Goal: Task Accomplishment & Management: Use online tool/utility

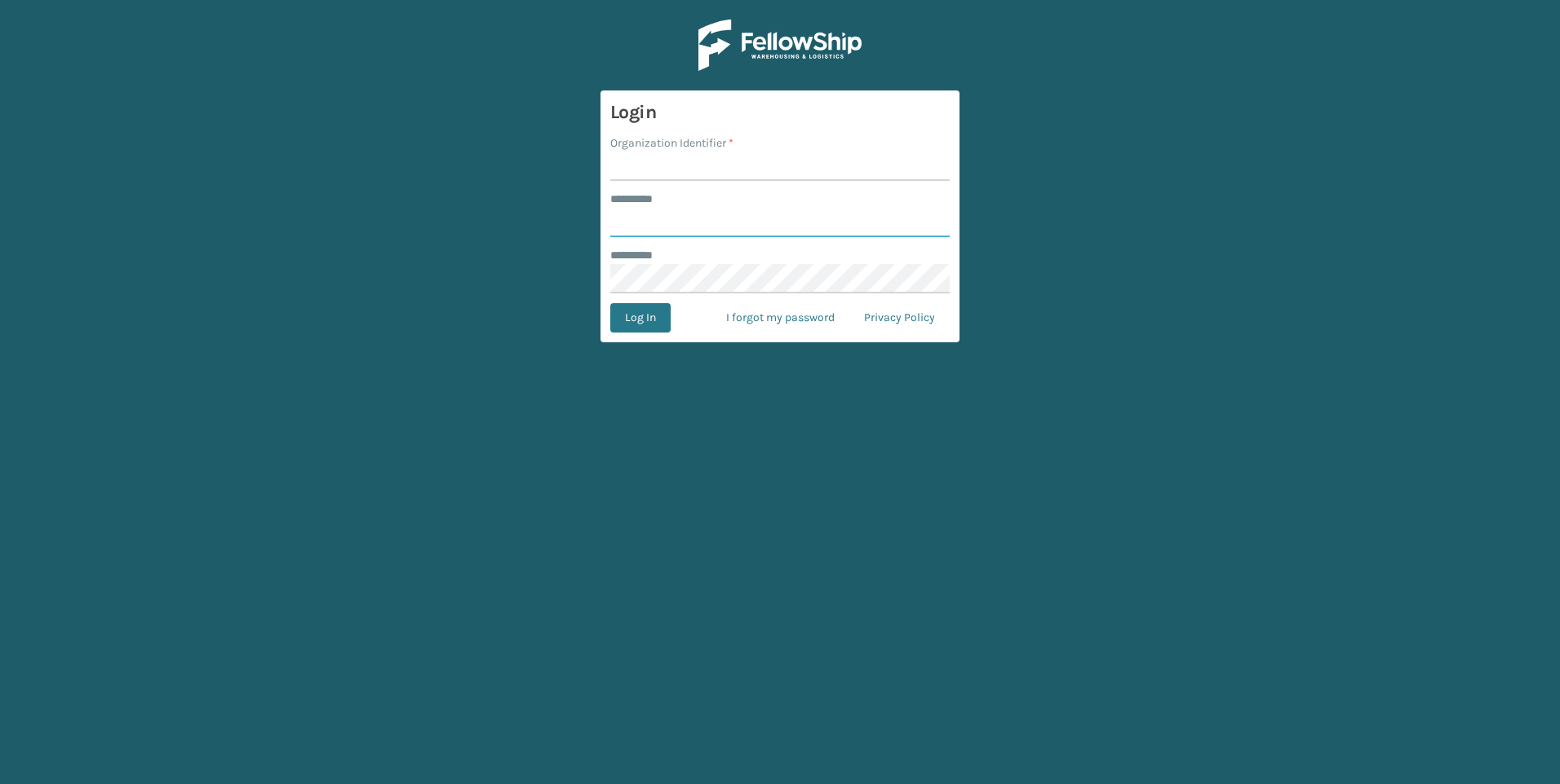
type input "***"
click at [638, 160] on input "Organization Identifier *" at bounding box center [780, 166] width 339 height 30
type input "Fellowship - West"
click at [638, 296] on form "Login Organization Identifier * Fellowship - West ******** * *** ******** * Log…" at bounding box center [780, 217] width 359 height 252
click at [642, 308] on button "Log In" at bounding box center [640, 318] width 60 height 30
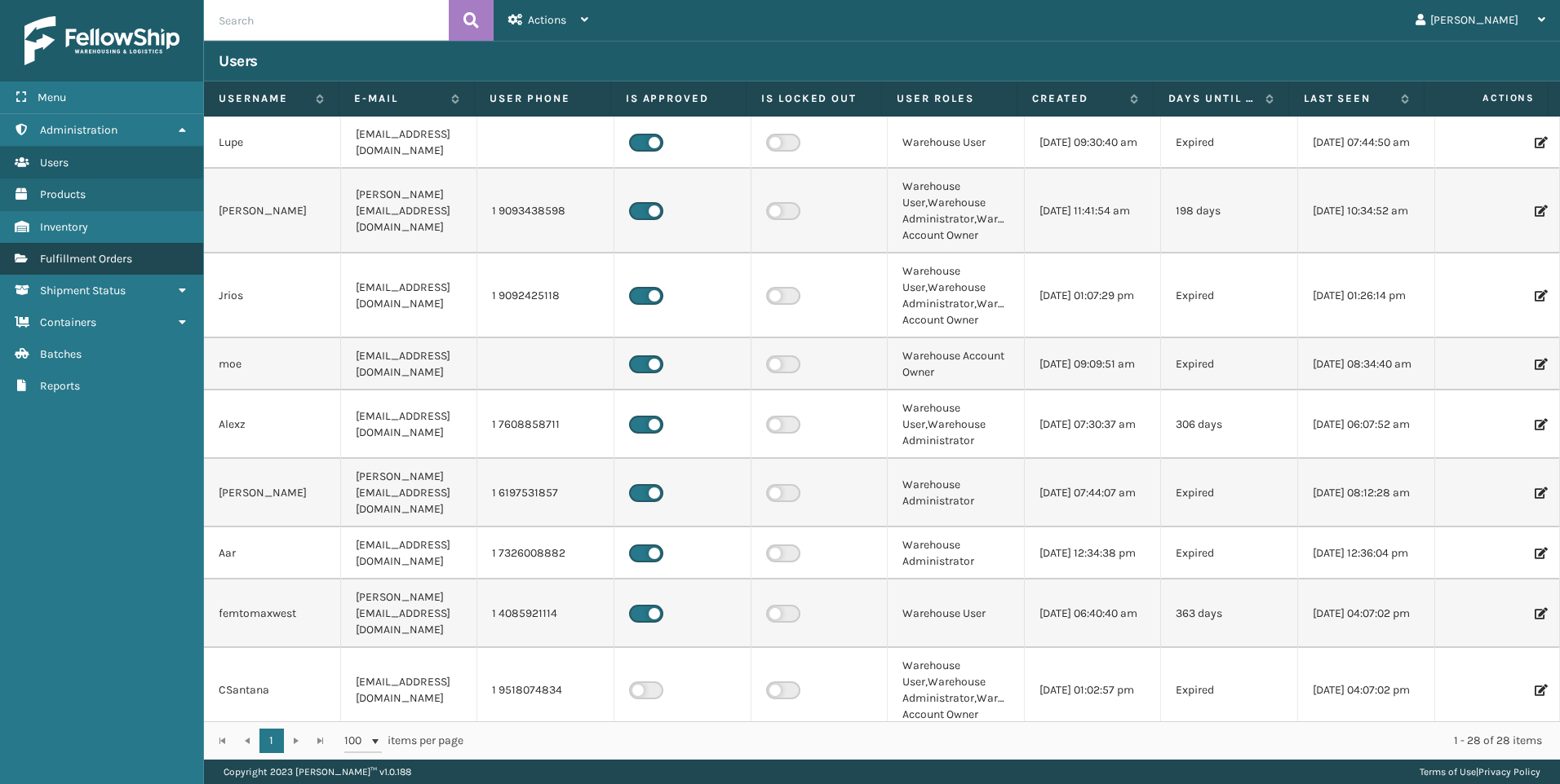
click at [86, 261] on span "Fulfillment Orders" at bounding box center [86, 259] width 92 height 13
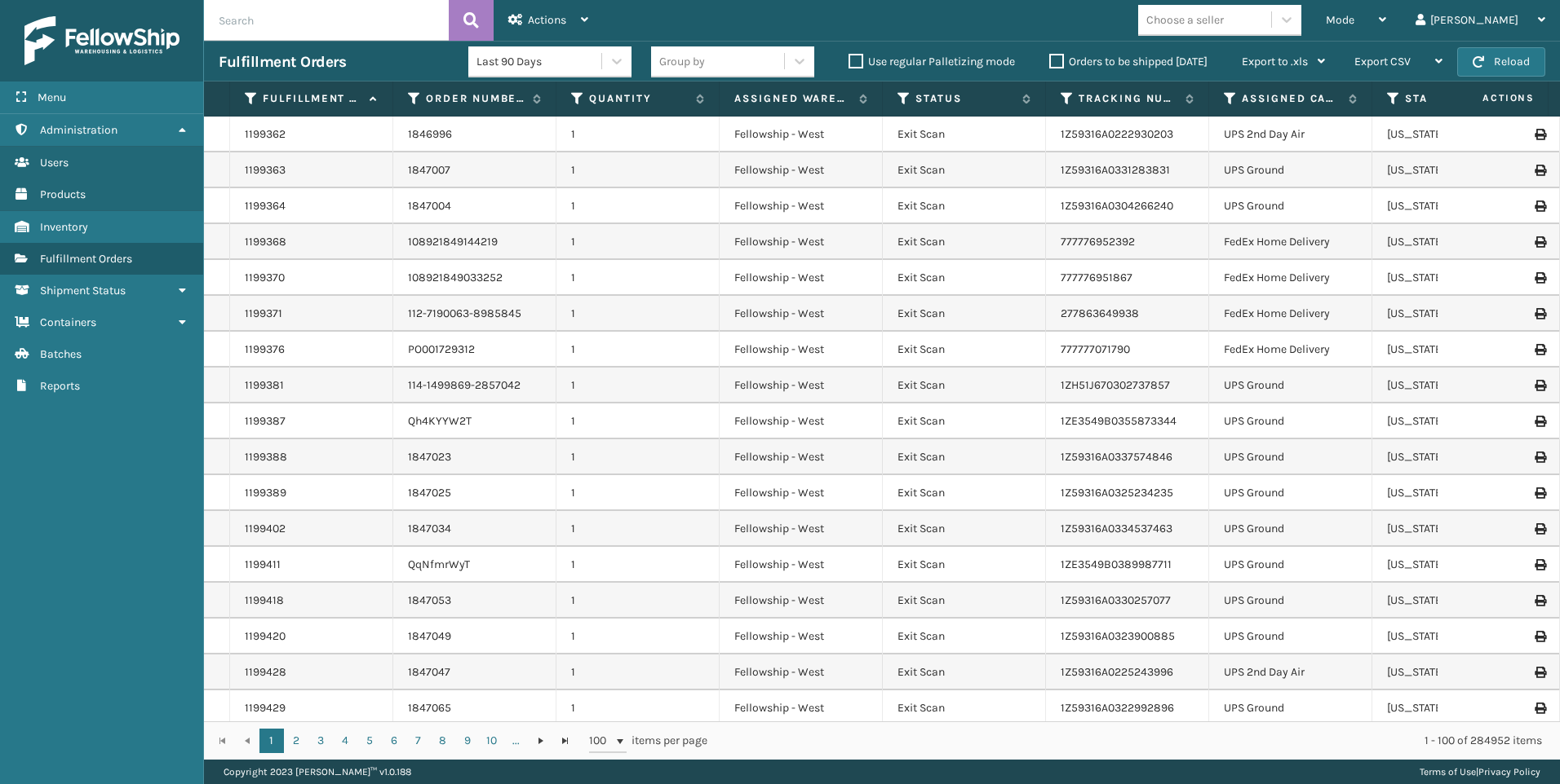
click at [1224, 20] on div "Choose a seller" at bounding box center [1185, 20] width 78 height 17
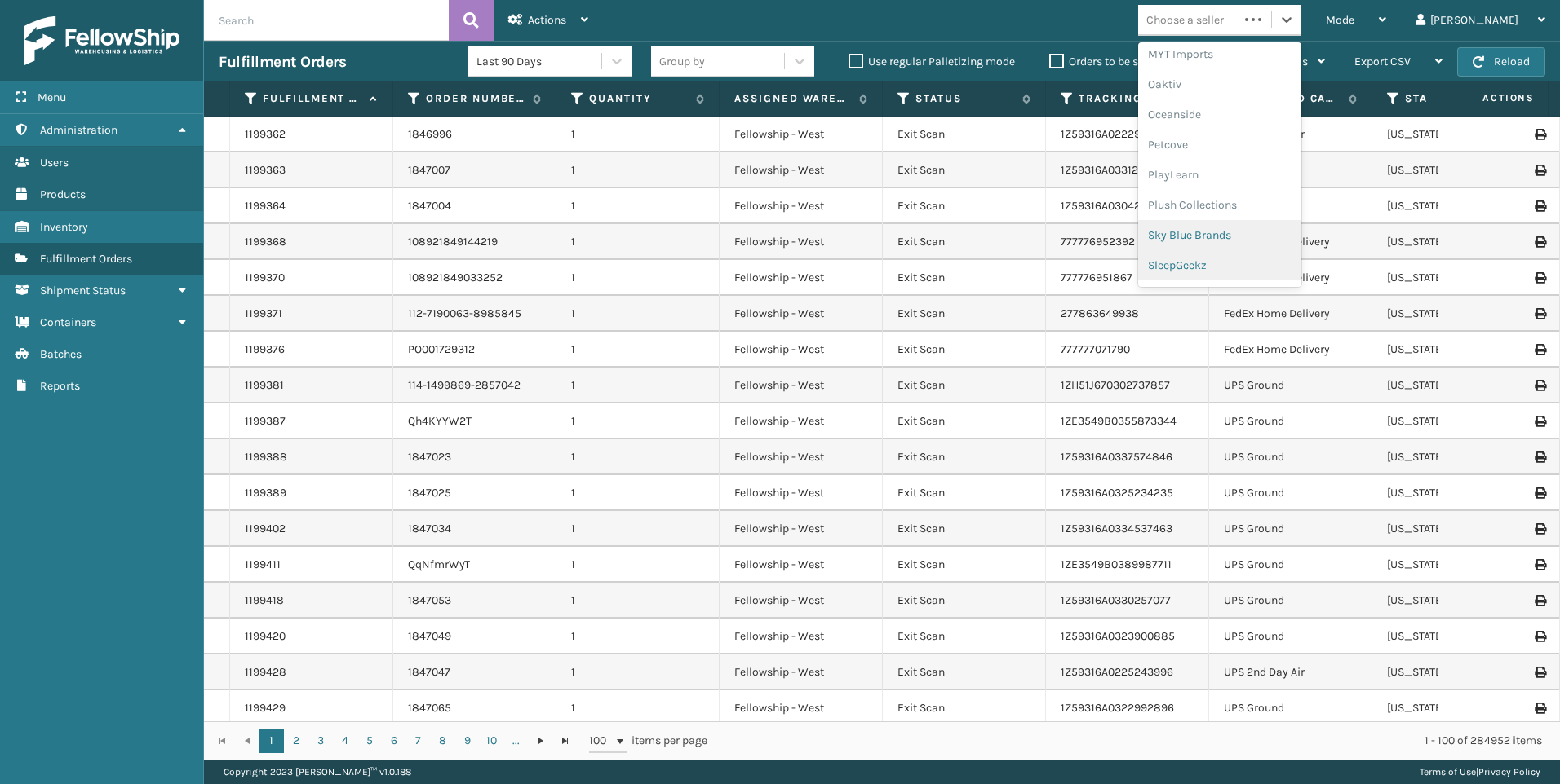
scroll to position [788, 0]
click at [1284, 242] on div "SleepGeekz" at bounding box center [1220, 239] width 163 height 30
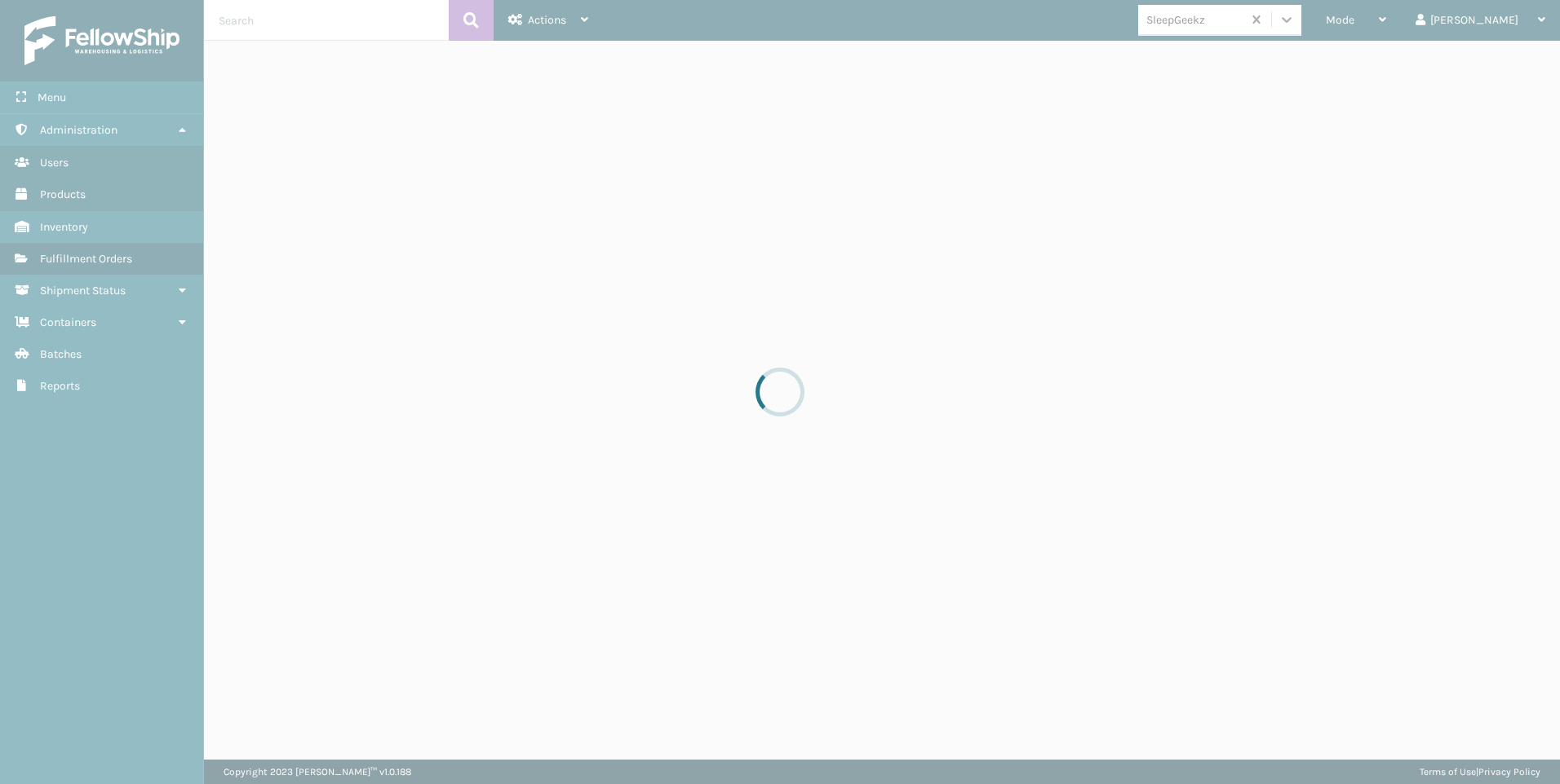
click at [1414, 26] on div at bounding box center [780, 392] width 1560 height 784
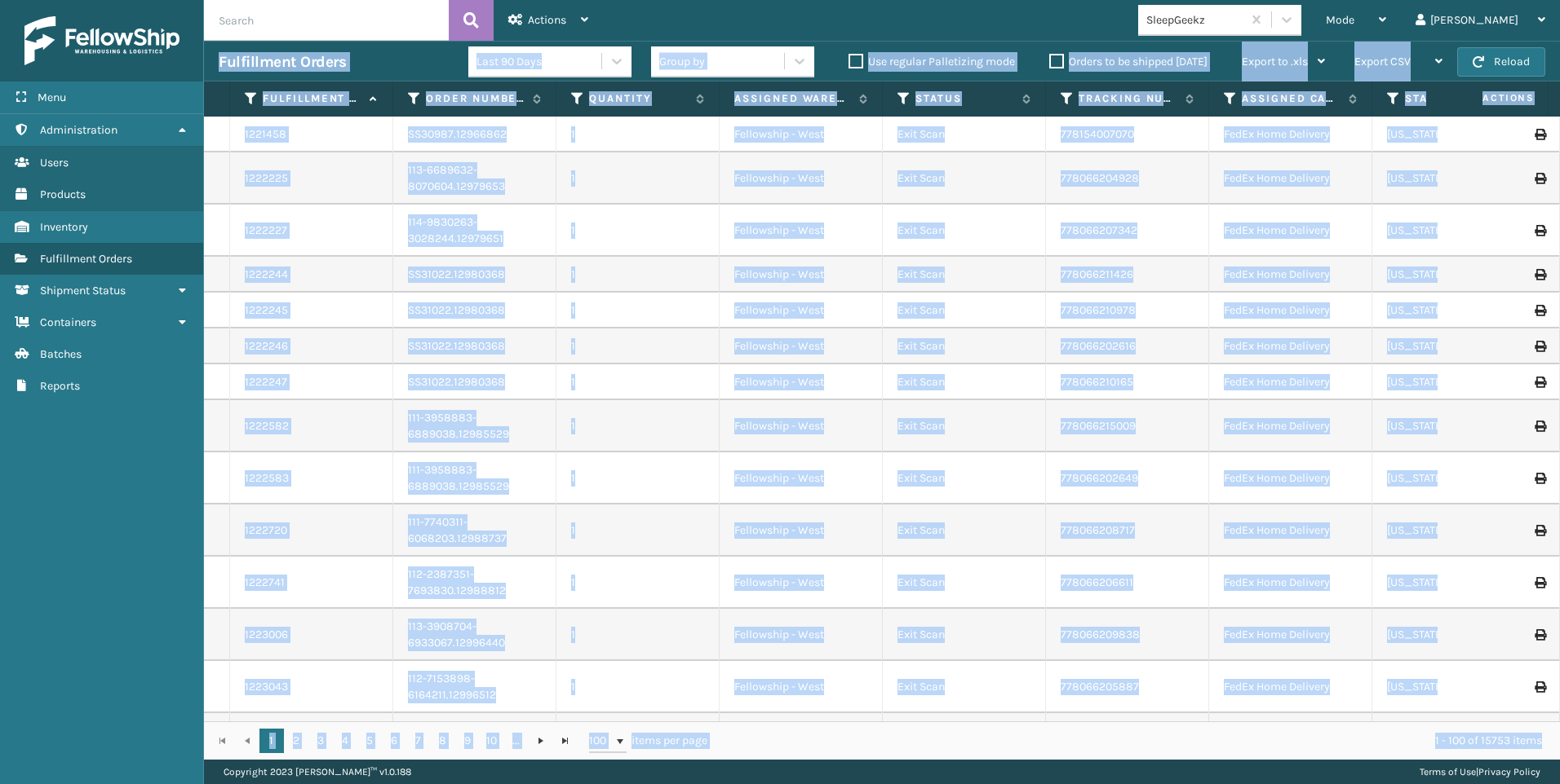
click at [1354, 26] on span "Mode" at bounding box center [1341, 20] width 29 height 13
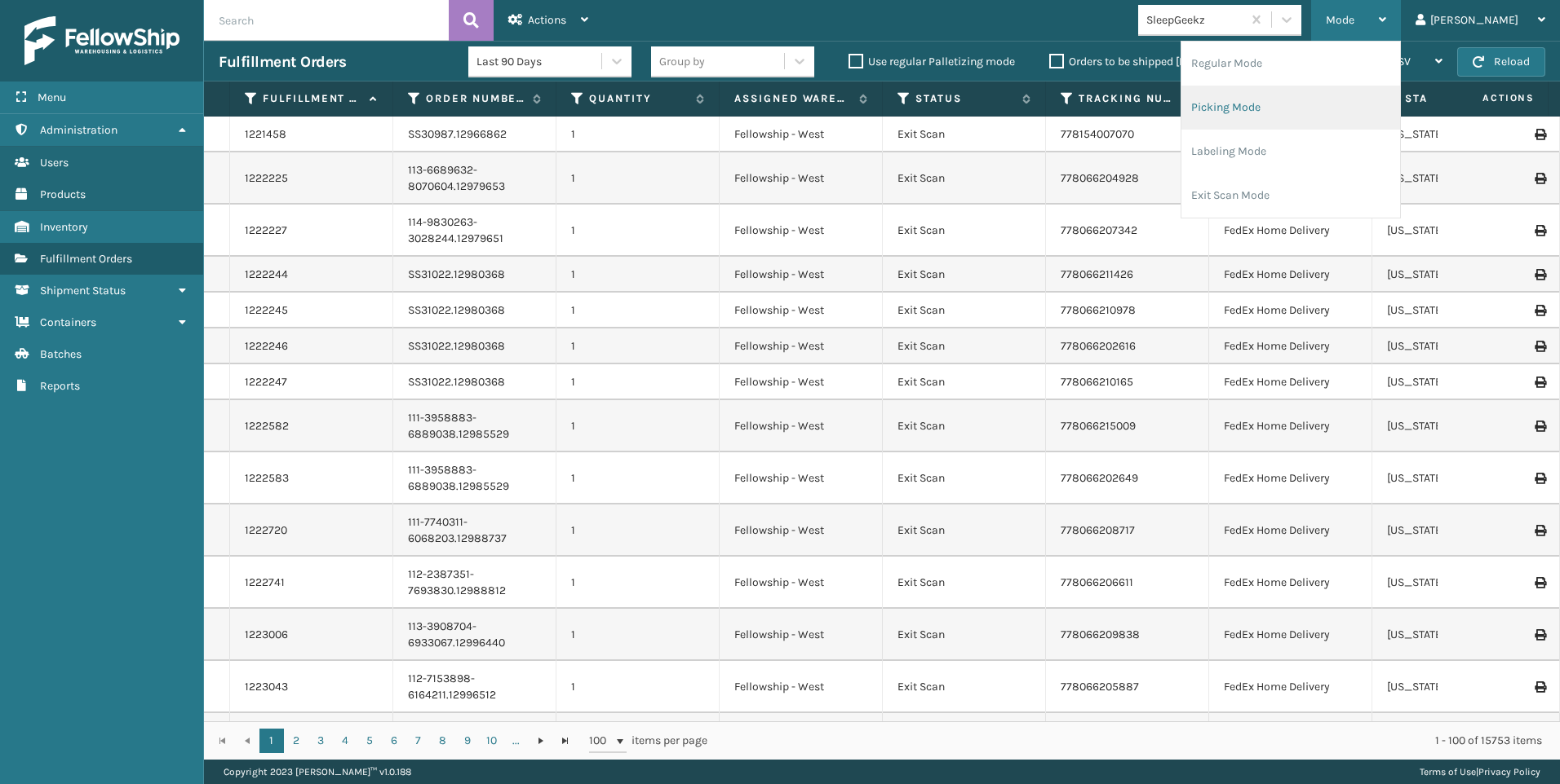
click at [1306, 114] on li "Picking Mode" at bounding box center [1290, 107] width 219 height 44
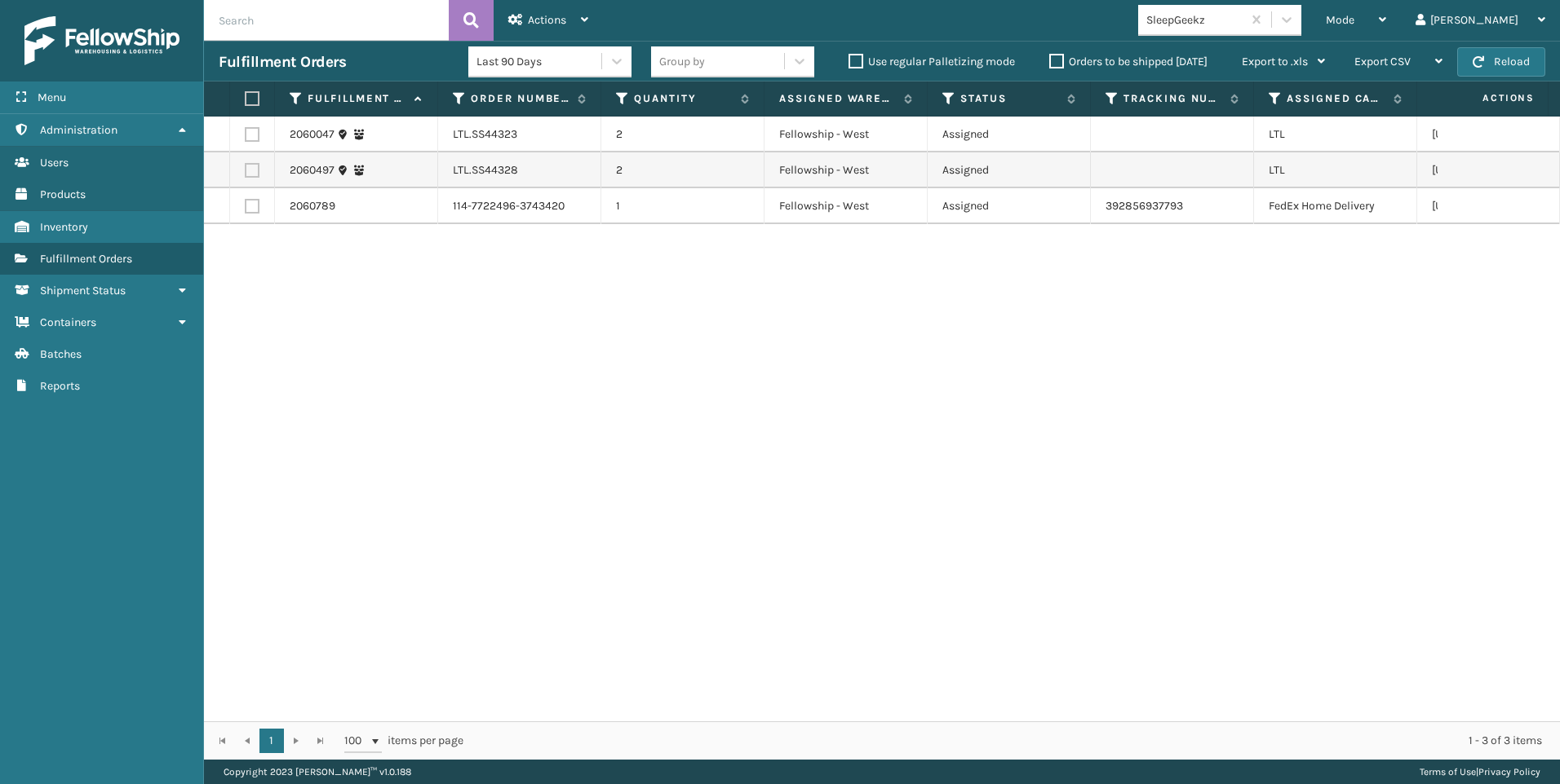
click at [252, 132] on label at bounding box center [252, 134] width 14 height 14
click at [245, 132] on input "checkbox" at bounding box center [244, 132] width 1 height 11
checkbox input "true"
click at [255, 166] on label at bounding box center [252, 170] width 14 height 14
click at [245, 166] on input "checkbox" at bounding box center [244, 168] width 1 height 11
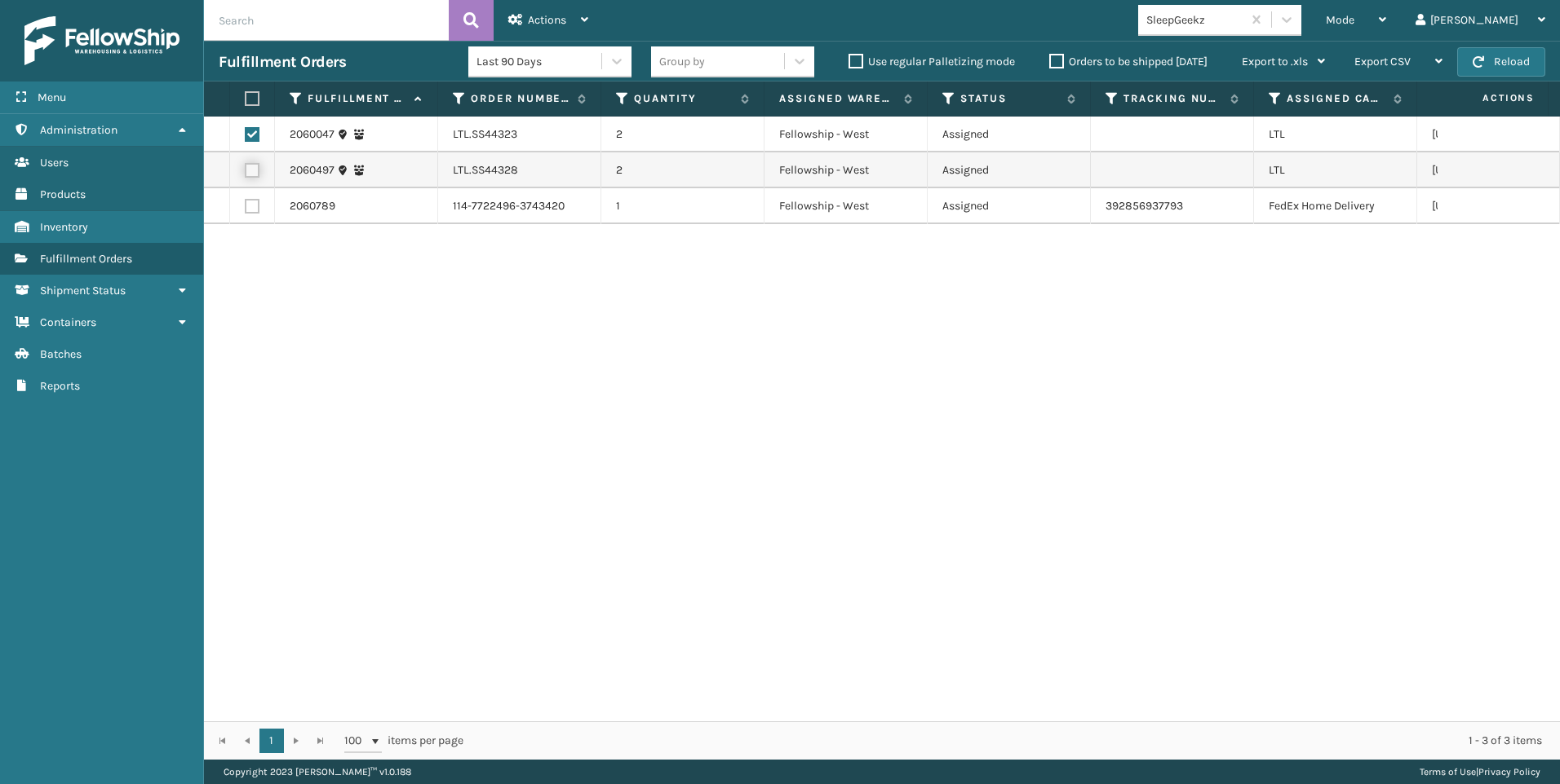
checkbox input "true"
click at [462, 322] on div "2060047 LTL.SS44323 2 Fellowship - West Assigned LTL [US_STATE] 2060497 LTL.SS4…" at bounding box center [882, 419] width 1356 height 605
click at [1244, 23] on div "SleepGeekz" at bounding box center [1195, 20] width 97 height 17
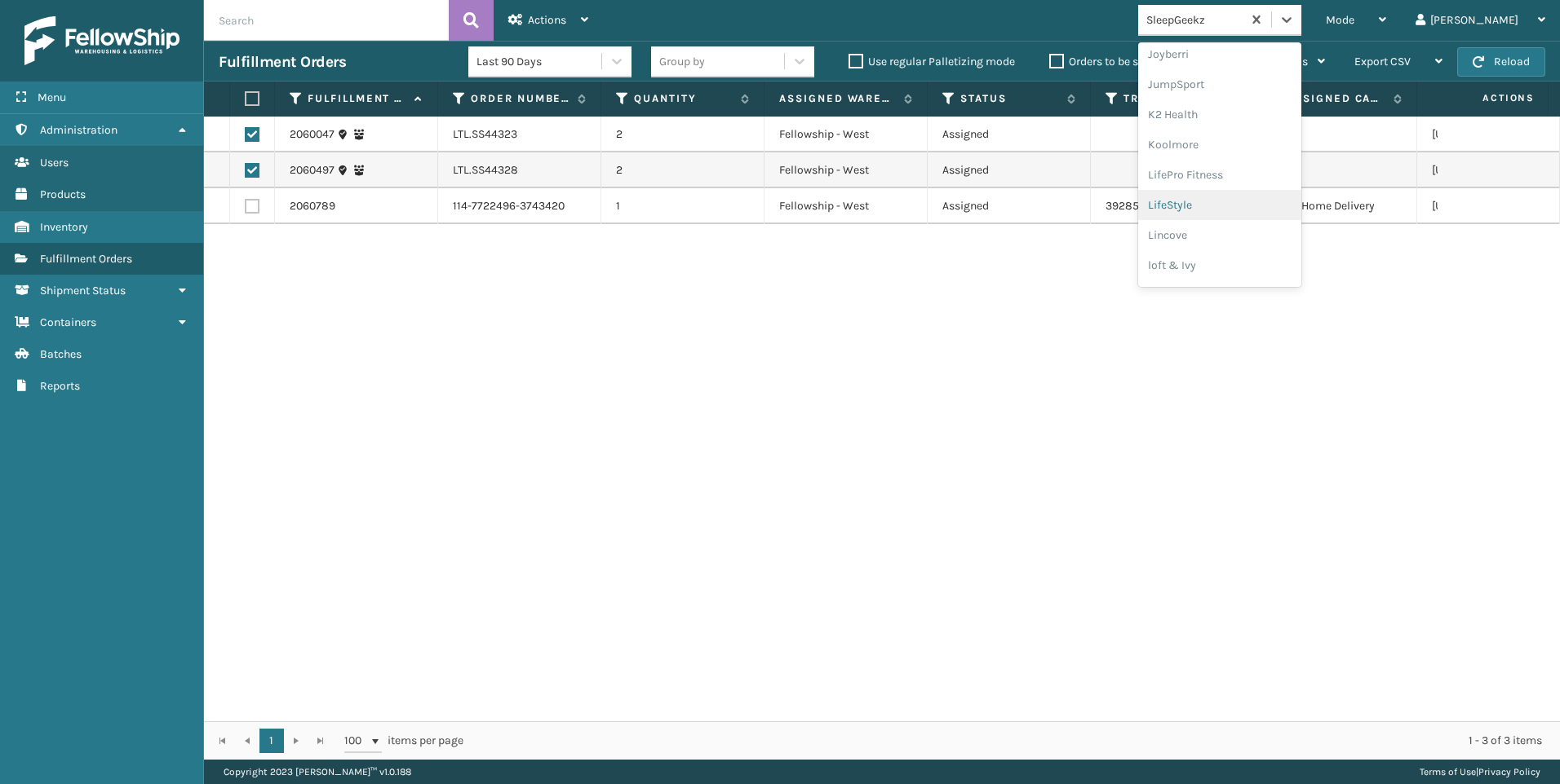
scroll to position [408, 0]
click at [1280, 227] on div "Koolmore" at bounding box center [1220, 226] width 163 height 30
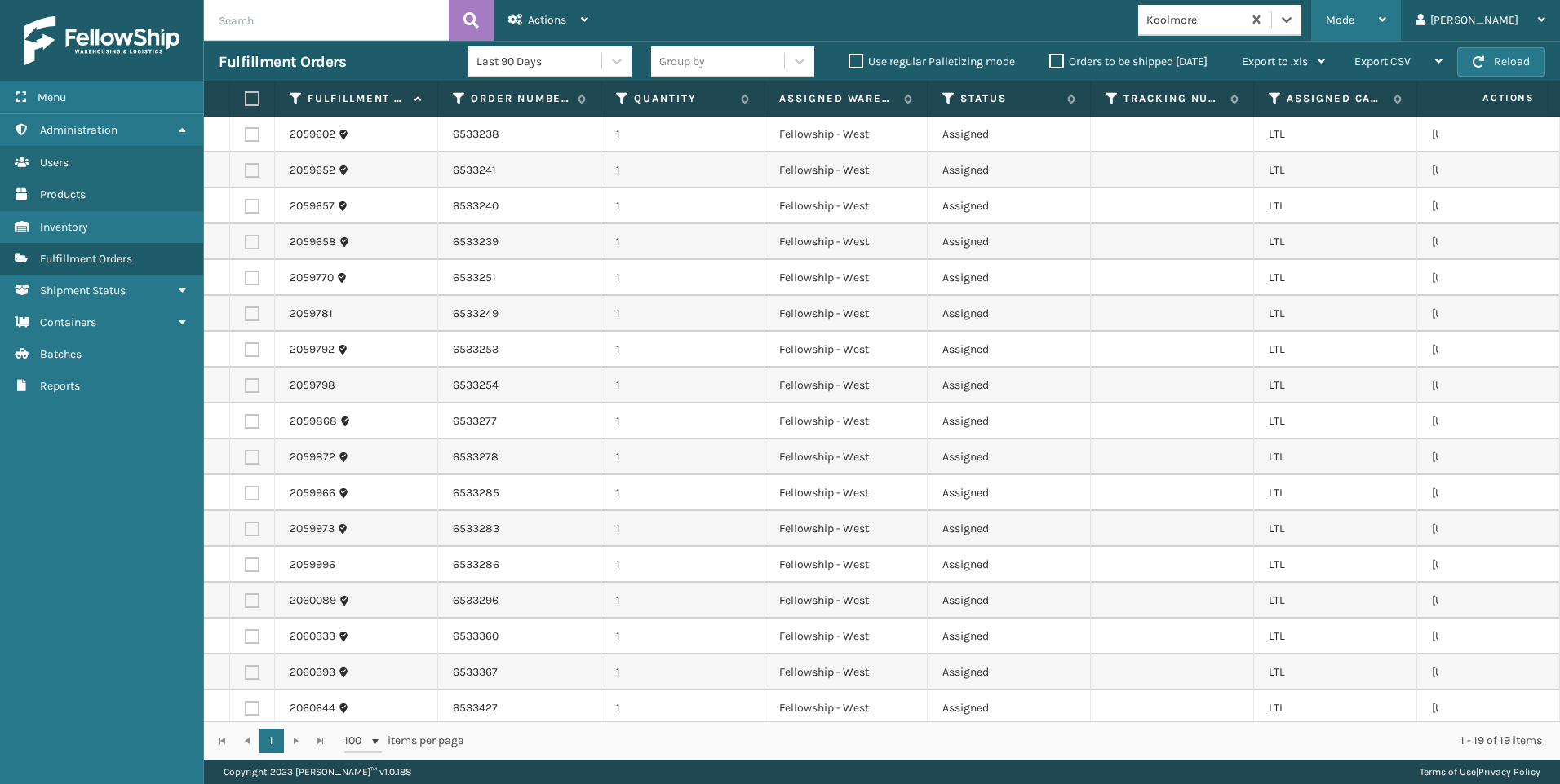
click at [1386, 21] on div "Mode" at bounding box center [1356, 21] width 60 height 41
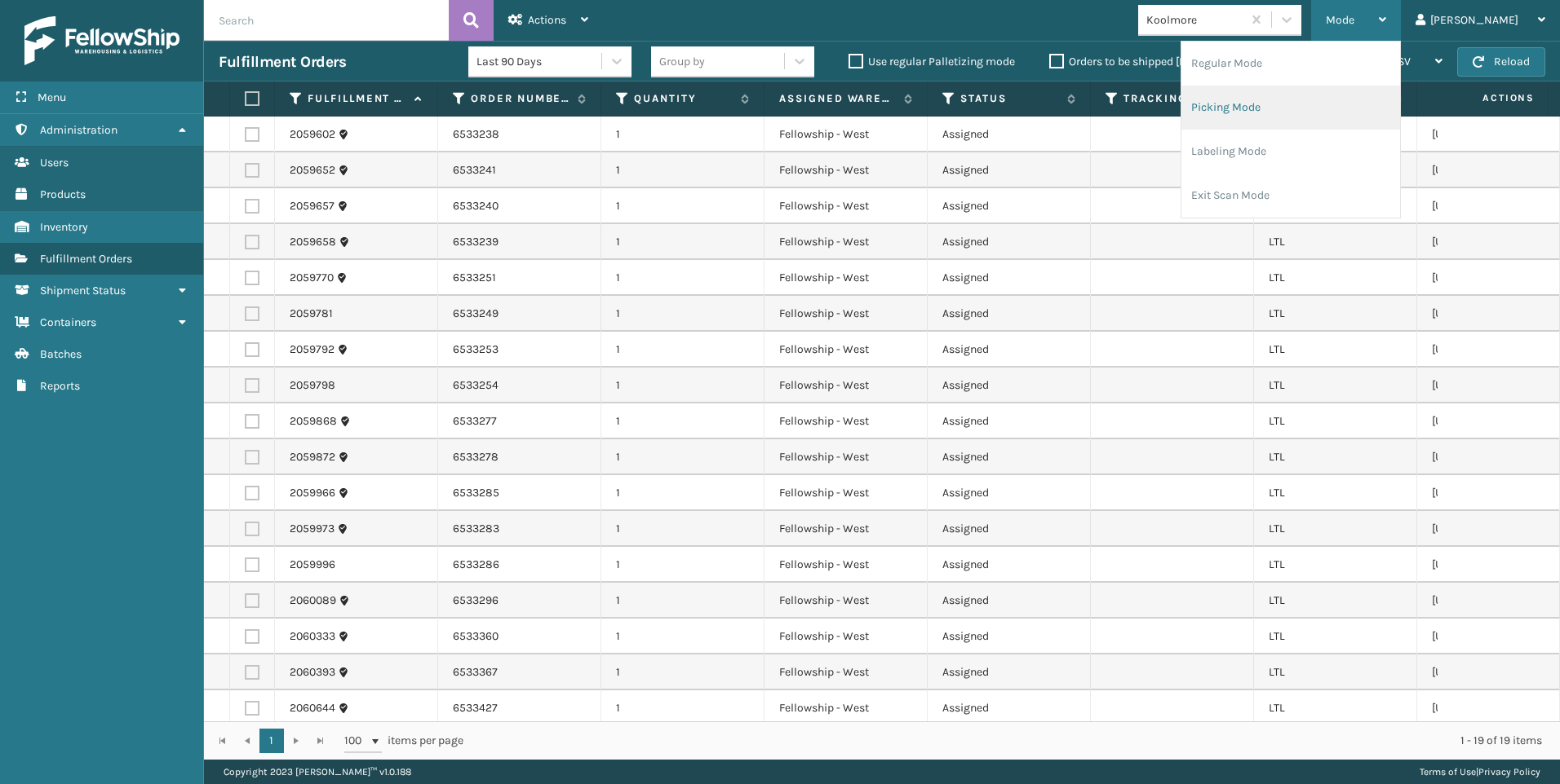
click at [1273, 110] on li "Picking Mode" at bounding box center [1290, 107] width 219 height 44
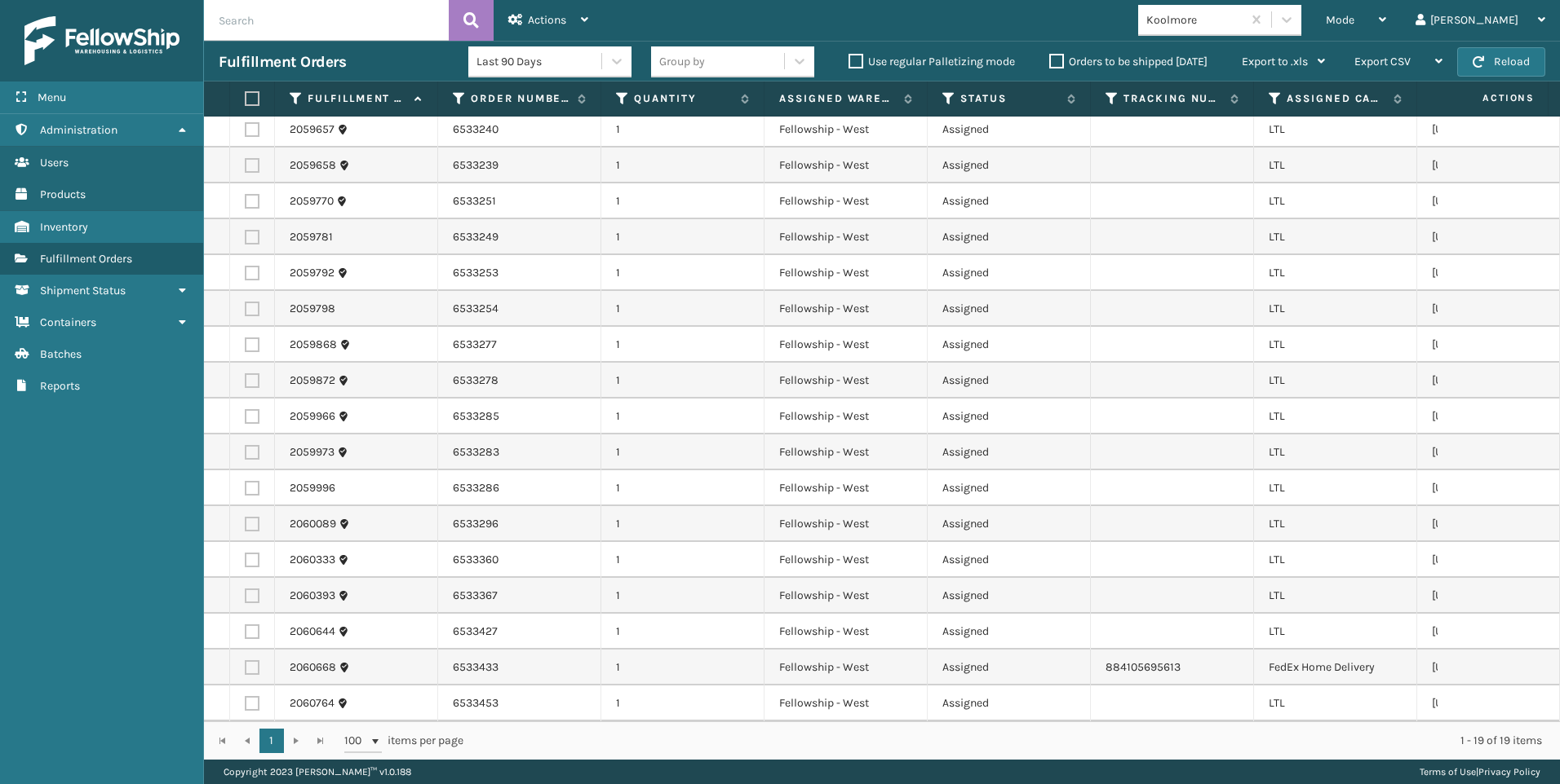
scroll to position [89, 0]
click at [1271, 93] on icon at bounding box center [1275, 98] width 13 height 14
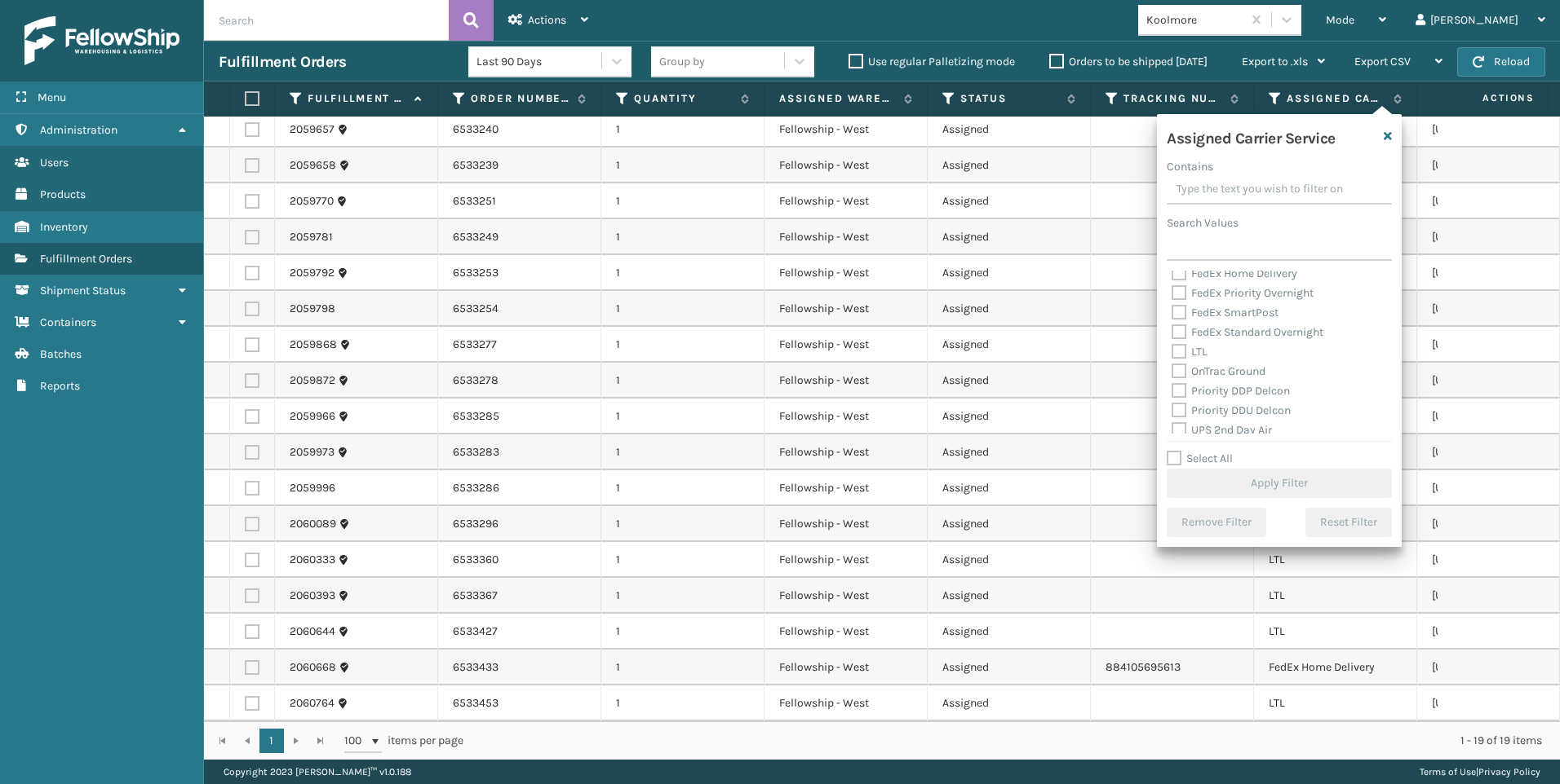
click at [1196, 354] on label "LTL" at bounding box center [1189, 351] width 36 height 13
click at [1172, 354] on input "LTL" at bounding box center [1171, 348] width 1 height 11
checkbox input "true"
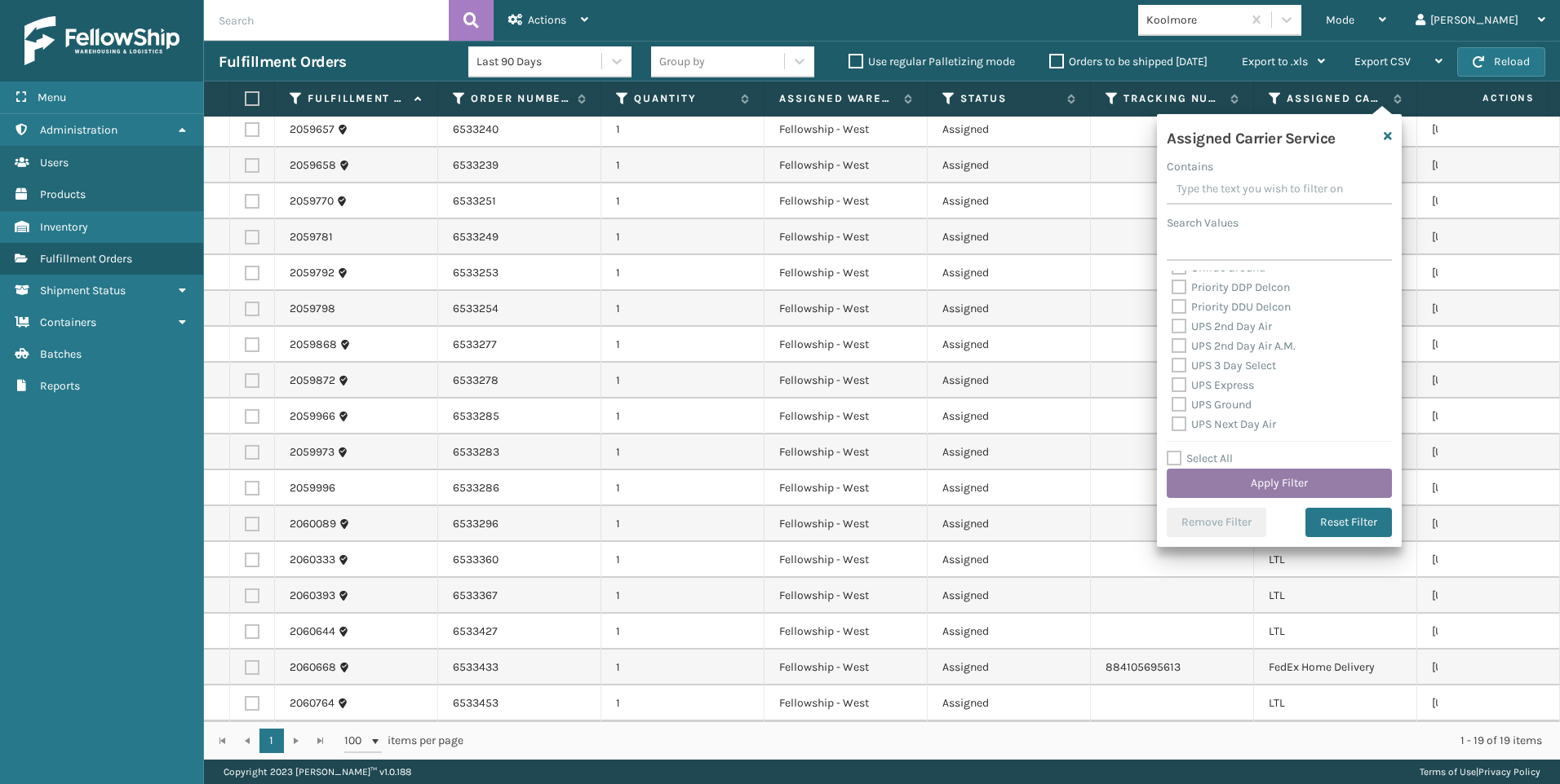
scroll to position [326, 0]
click at [1246, 484] on button "Apply Filter" at bounding box center [1279, 483] width 225 height 30
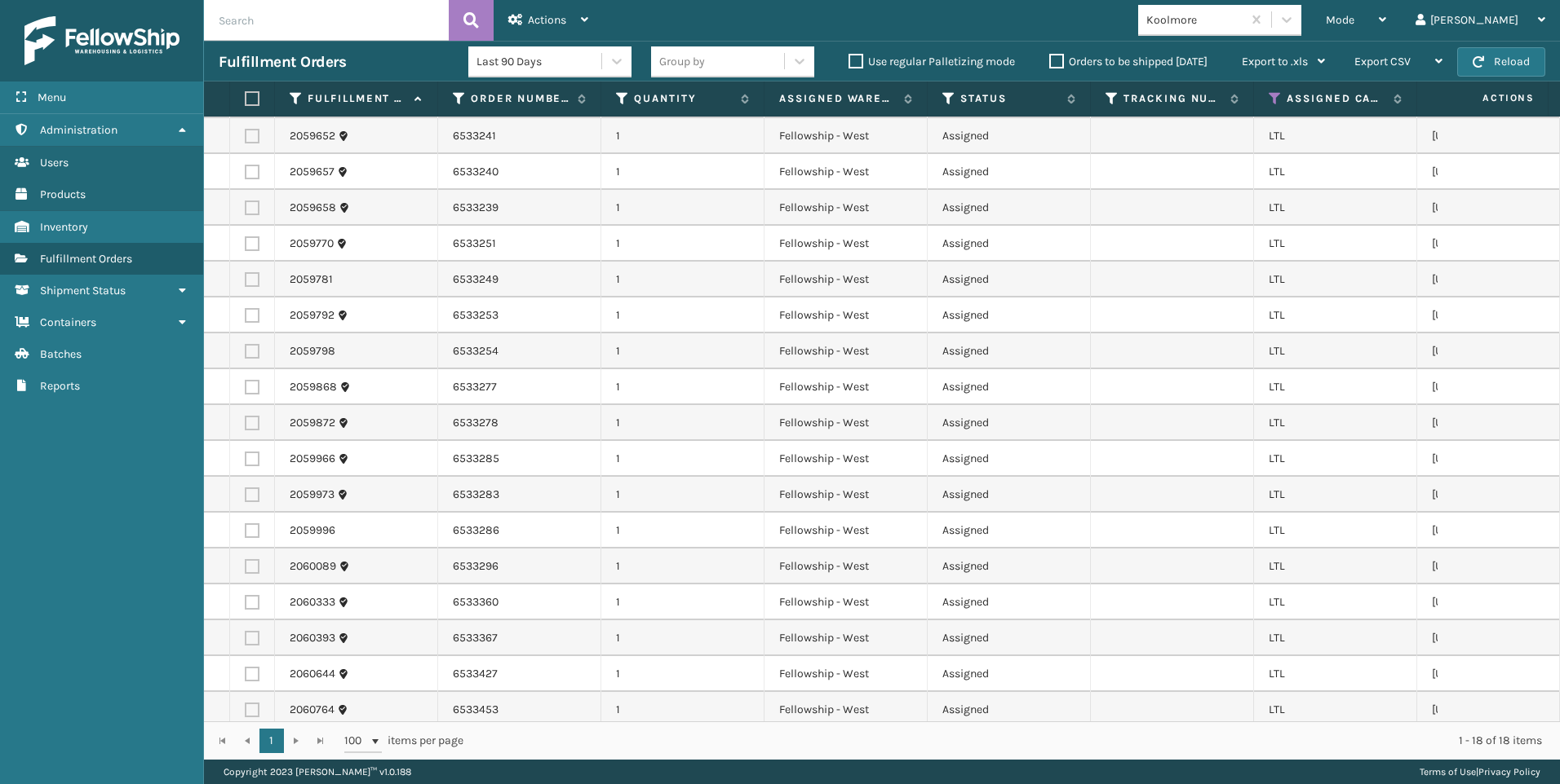
scroll to position [53, 0]
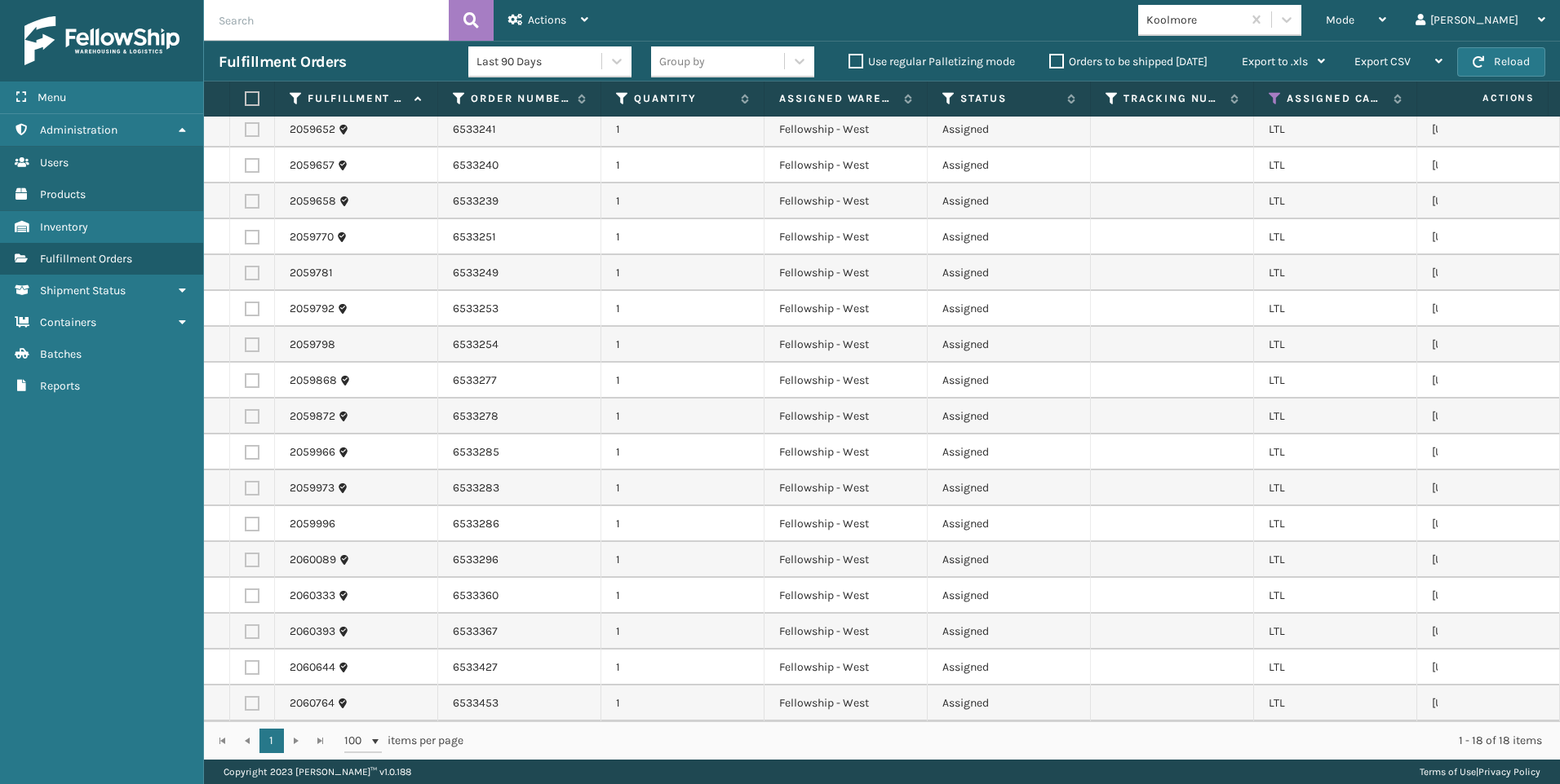
click at [253, 98] on label at bounding box center [249, 98] width 10 height 14
click at [245, 98] on input "checkbox" at bounding box center [244, 99] width 1 height 11
checkbox input "true"
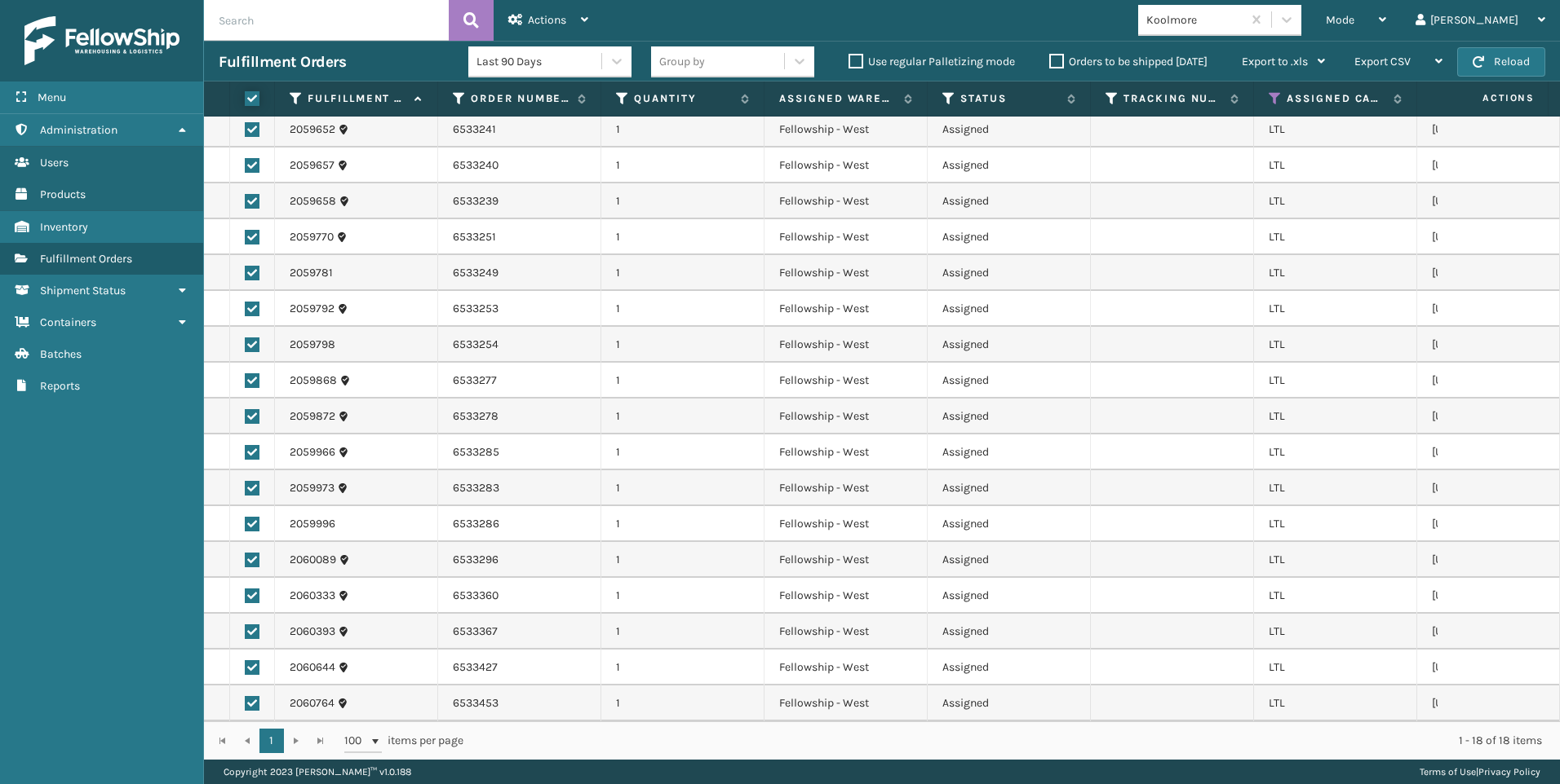
checkbox input "true"
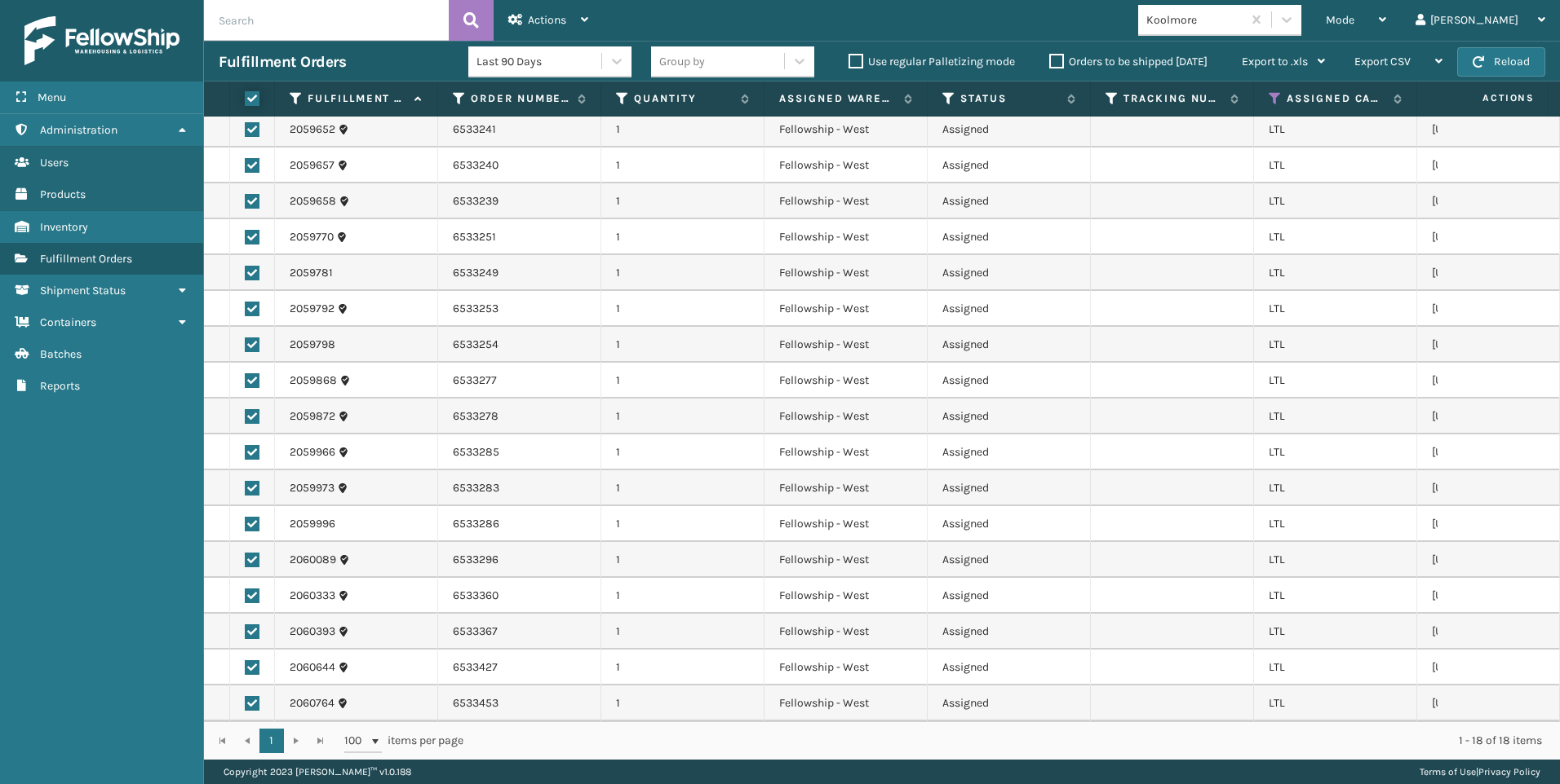
checkbox input "true"
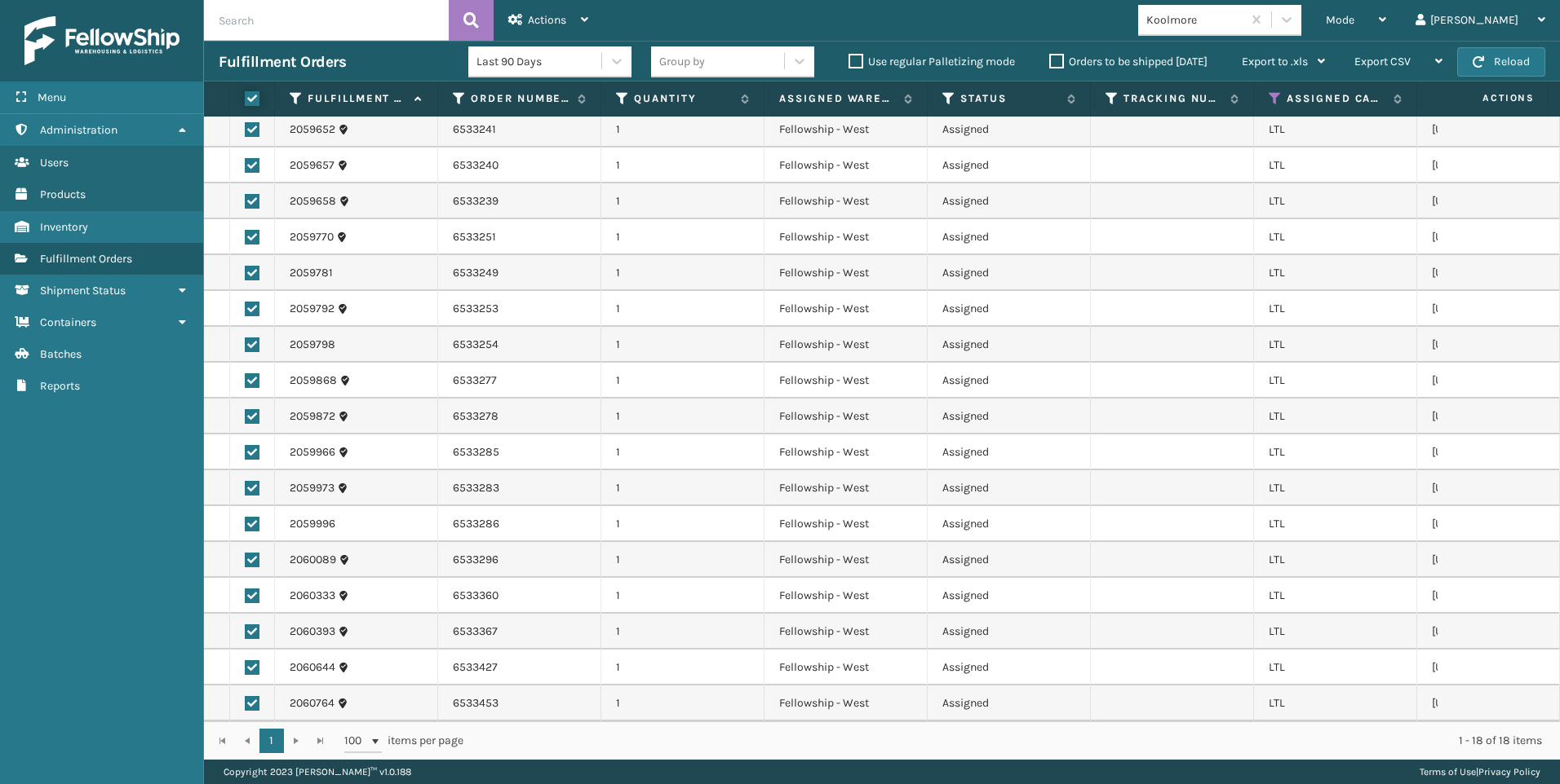
checkbox input "true"
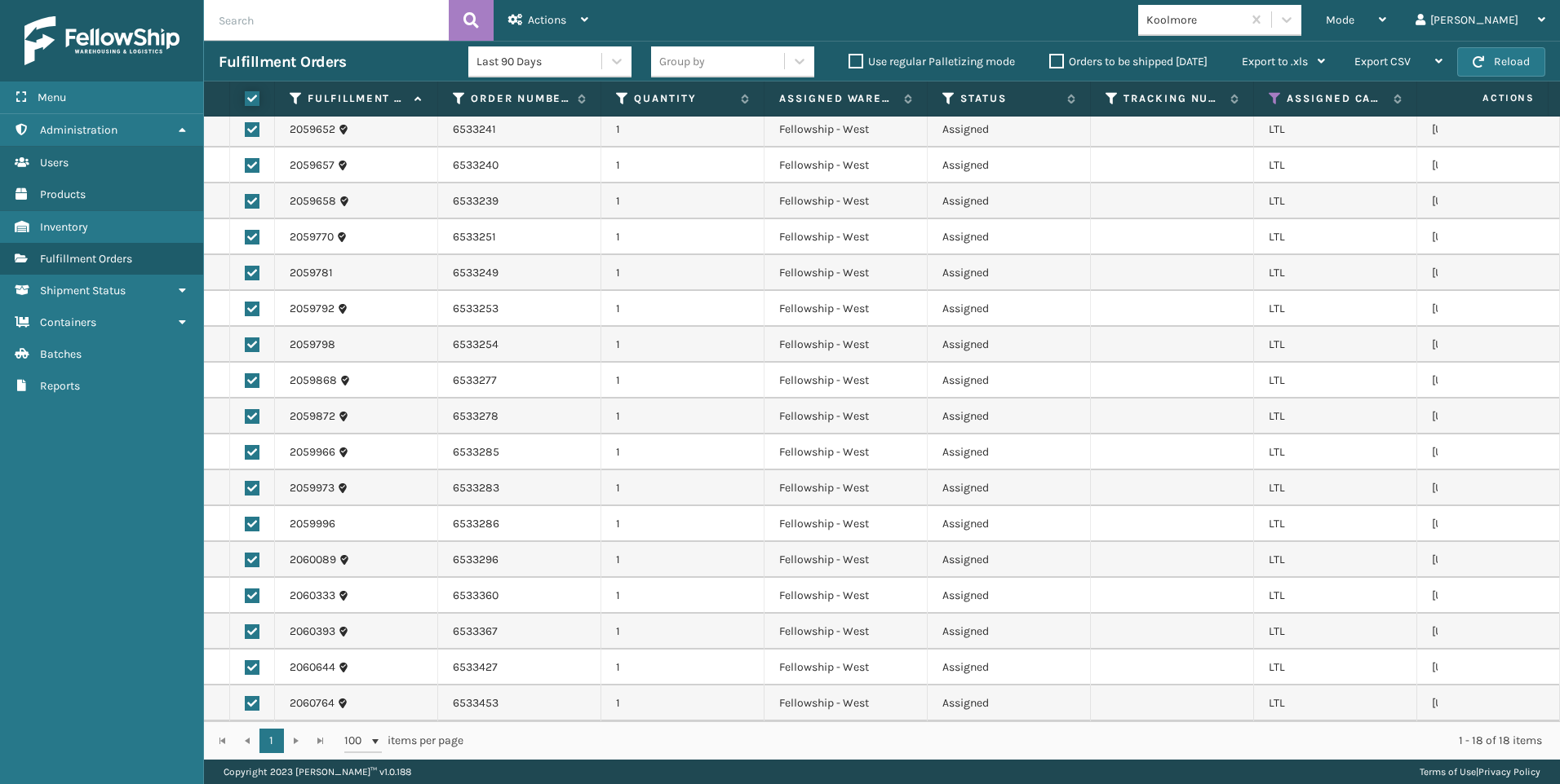
checkbox input "true"
click at [570, 19] on div "Actions" at bounding box center [548, 21] width 80 height 41
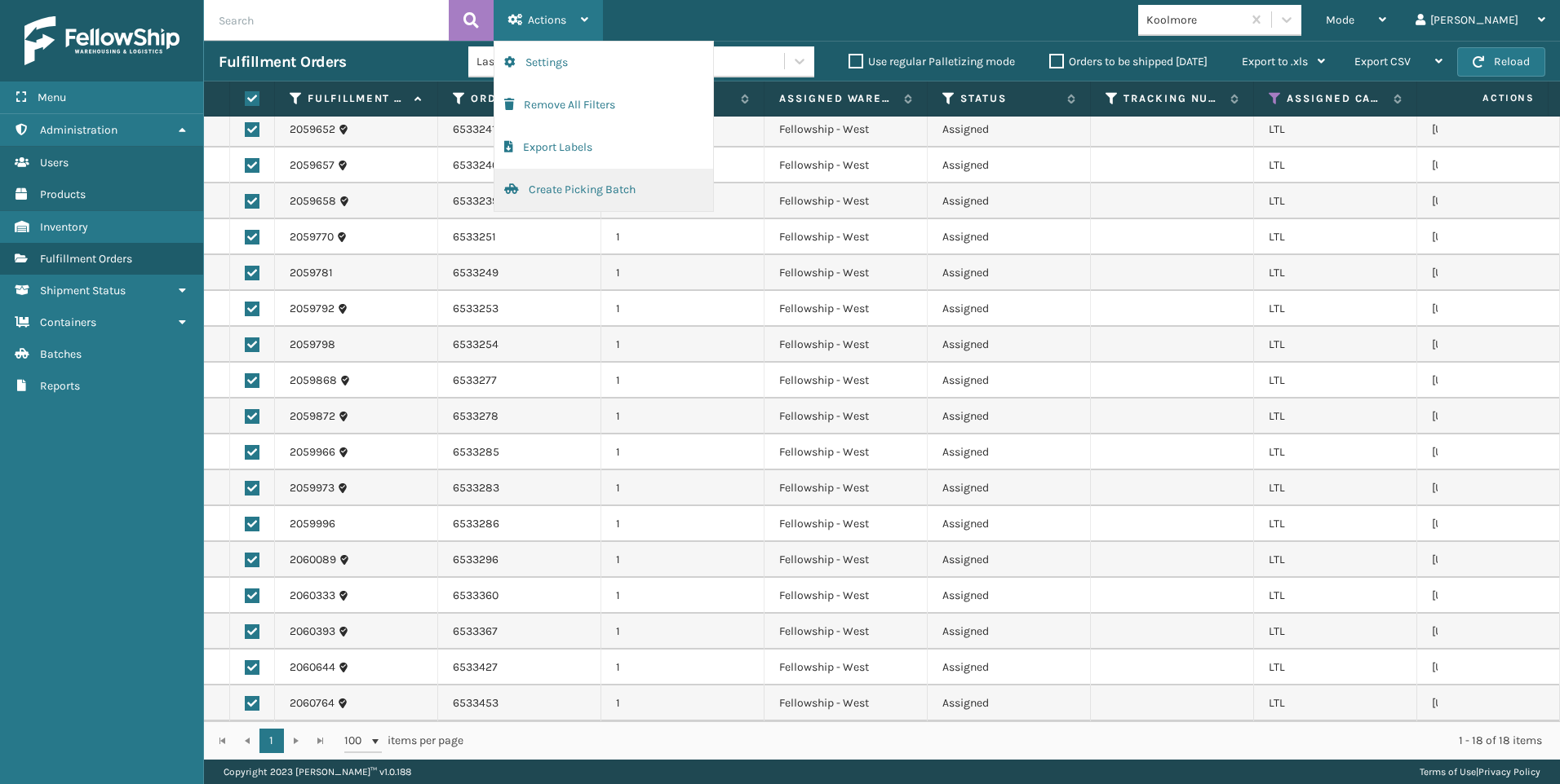
click at [600, 190] on button "Create Picking Batch" at bounding box center [604, 190] width 219 height 42
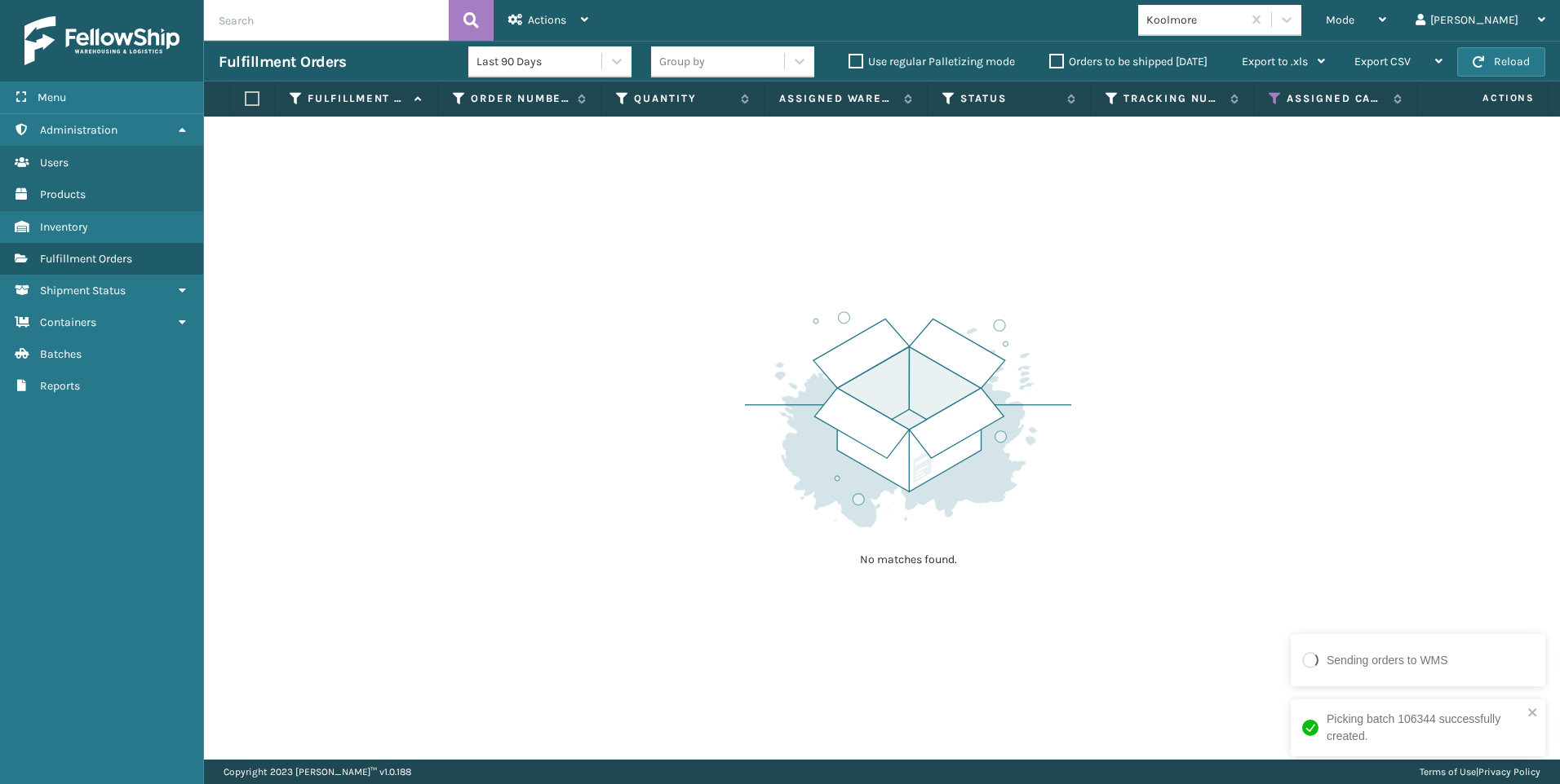
click at [1244, 15] on div "Koolmore" at bounding box center [1195, 20] width 97 height 17
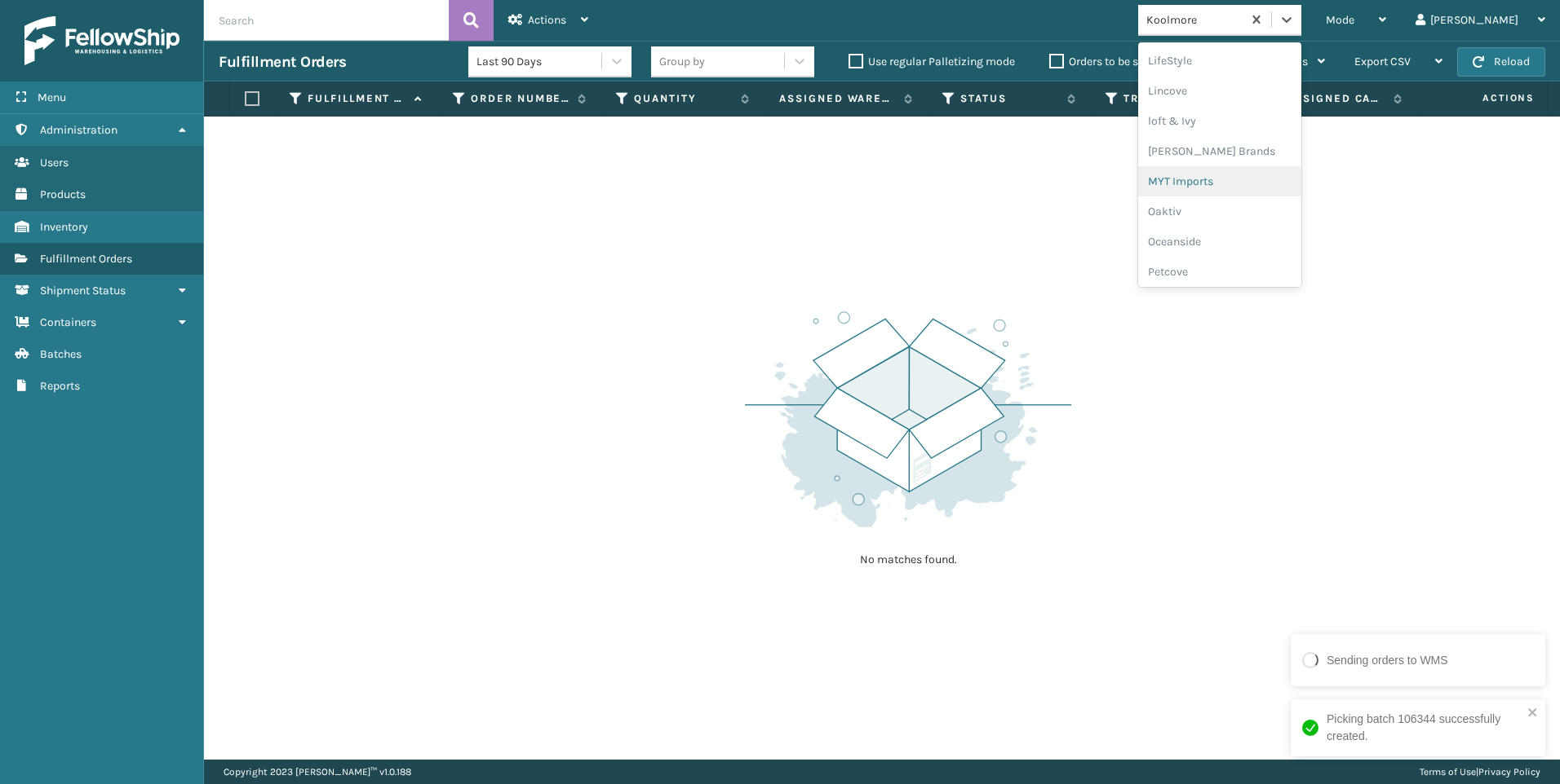
scroll to position [788, 0]
click at [1301, 245] on div "SleepGeekz" at bounding box center [1220, 239] width 163 height 30
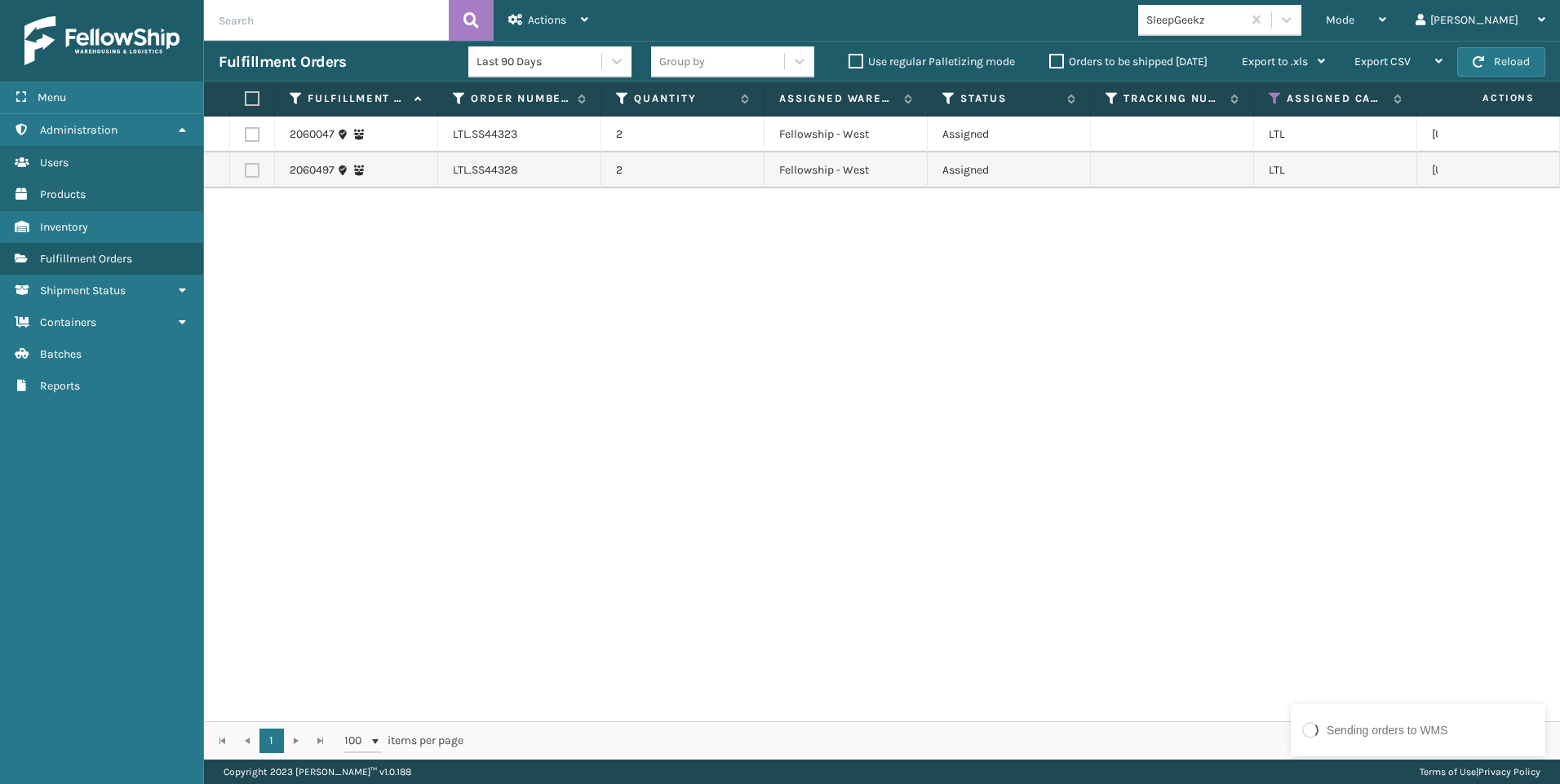
drag, startPoint x: 253, startPoint y: 139, endPoint x: 252, endPoint y: 148, distance: 9.1
click at [253, 141] on label at bounding box center [252, 134] width 14 height 14
click at [245, 138] on input "checkbox" at bounding box center [244, 132] width 1 height 11
checkbox input "true"
drag, startPoint x: 253, startPoint y: 162, endPoint x: 254, endPoint y: 173, distance: 11.0
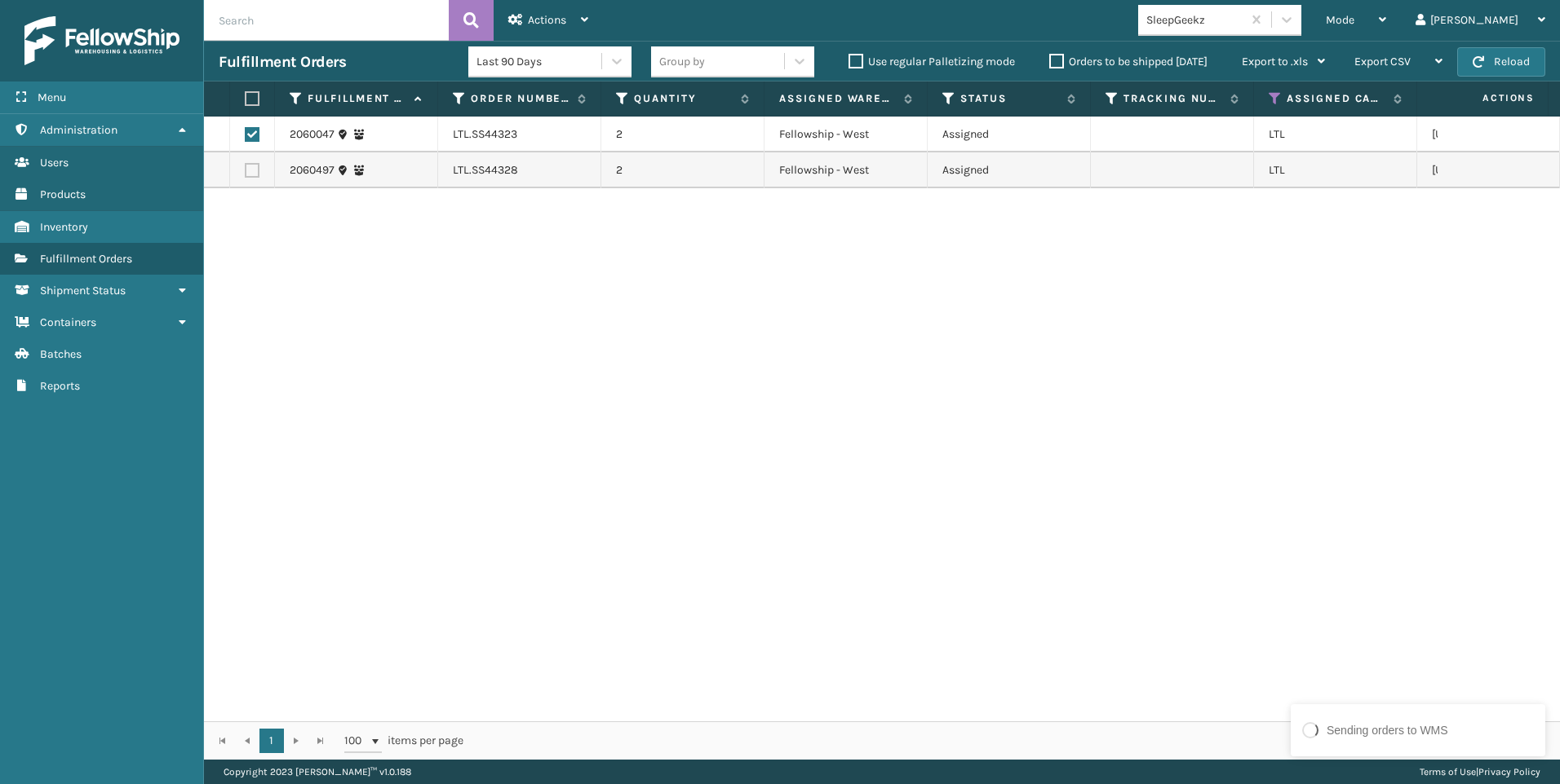
click at [253, 166] on td at bounding box center [253, 170] width 45 height 36
click at [255, 173] on label at bounding box center [252, 170] width 14 height 14
click at [245, 173] on input "checkbox" at bounding box center [244, 168] width 1 height 11
checkbox input "true"
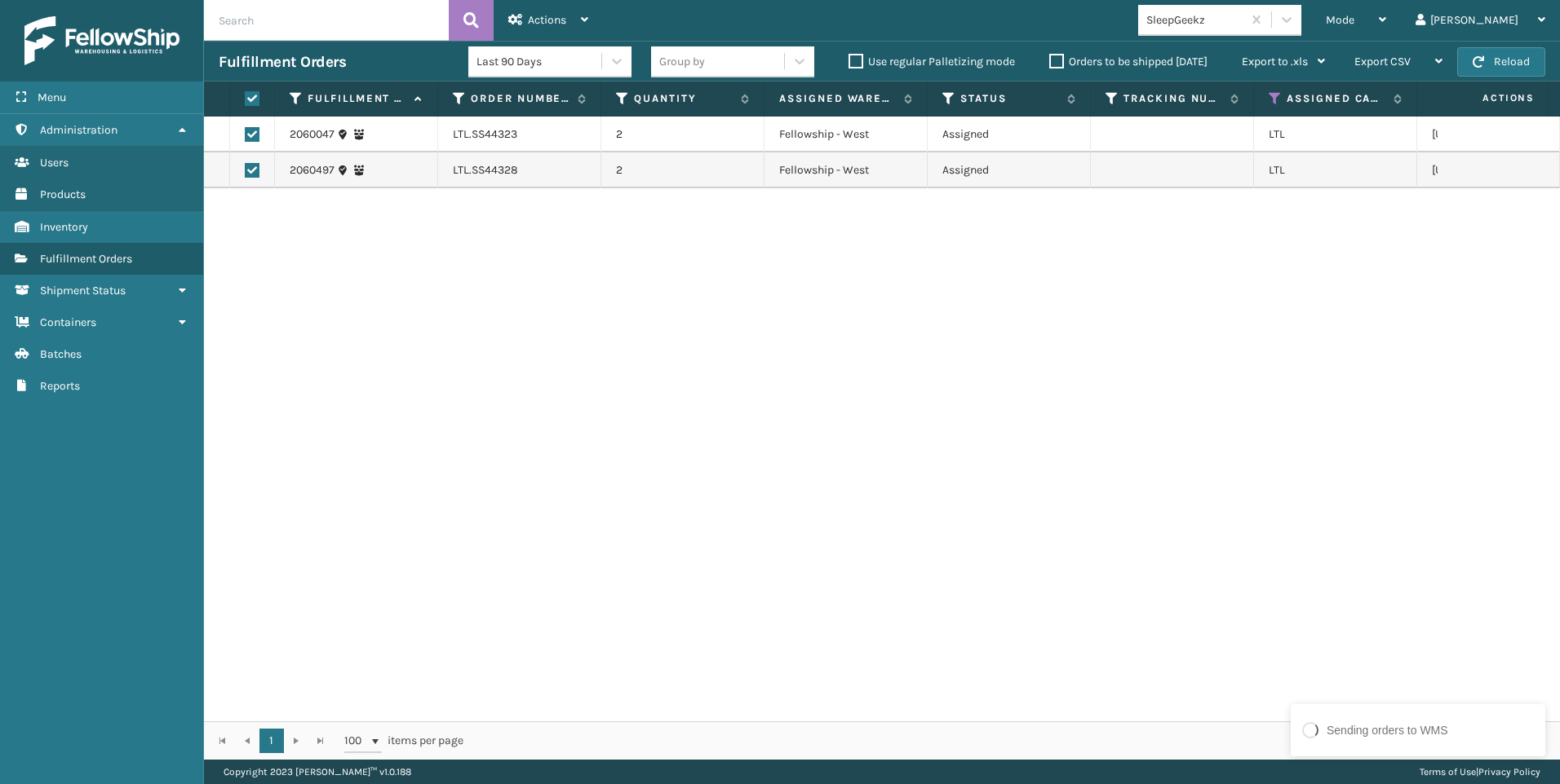
click at [625, 13] on div "Mode Regular Mode Picking Mode Labeling Mode Exit Scan Mode SleepGeekz Liz Log …" at bounding box center [1081, 21] width 957 height 41
click at [568, 23] on div "Actions" at bounding box center [548, 21] width 80 height 41
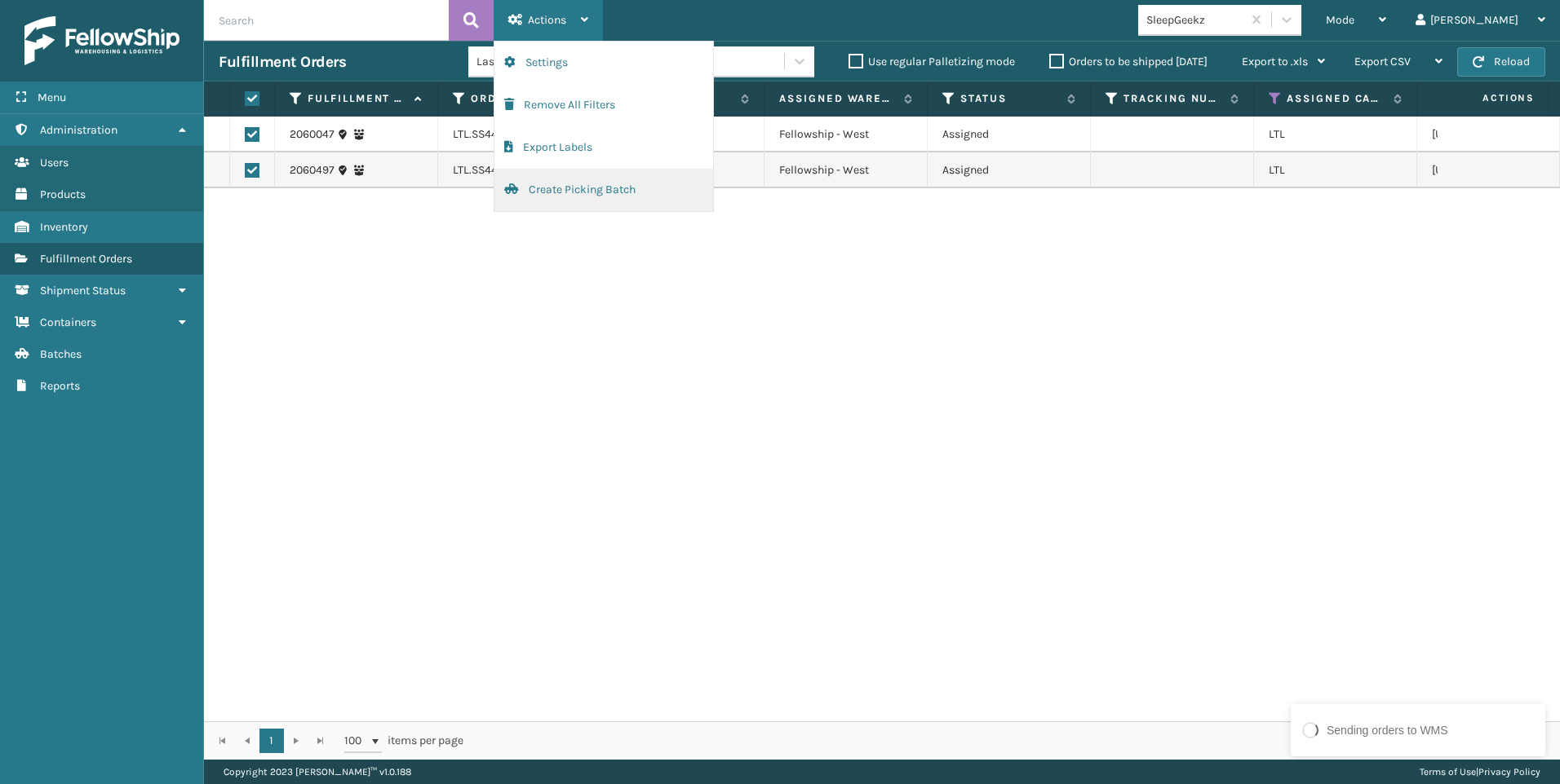
click at [585, 181] on button "Create Picking Batch" at bounding box center [604, 190] width 219 height 42
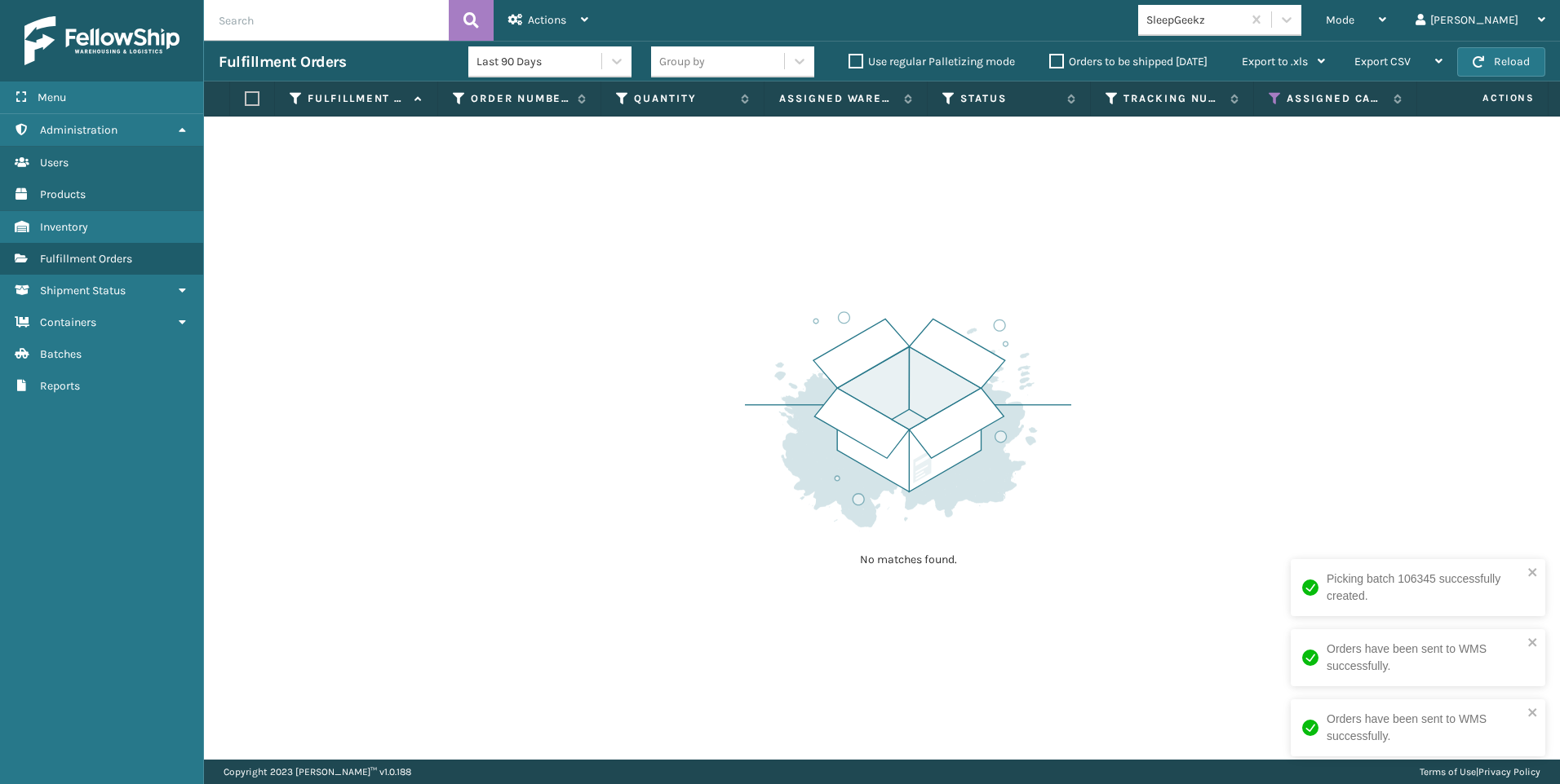
click at [1200, 408] on div "No matches found." at bounding box center [882, 438] width 1356 height 643
